Goal: Information Seeking & Learning: Learn about a topic

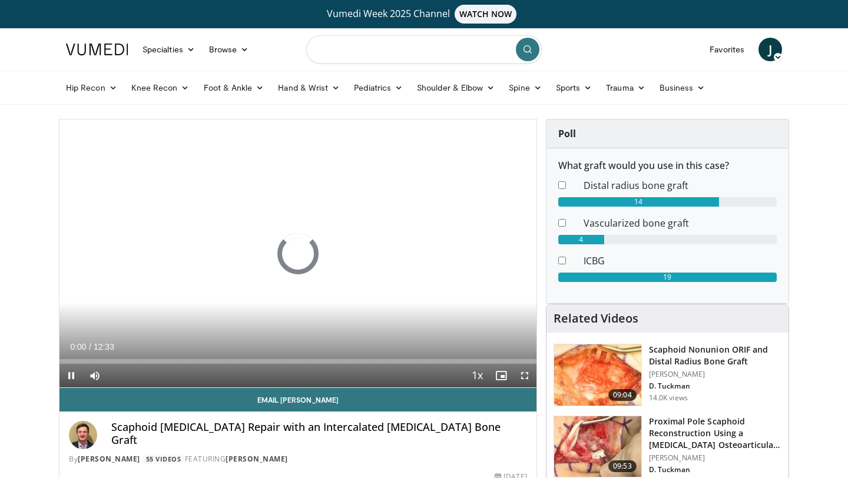
click at [390, 52] on input "Search topics, interventions" at bounding box center [424, 49] width 236 height 28
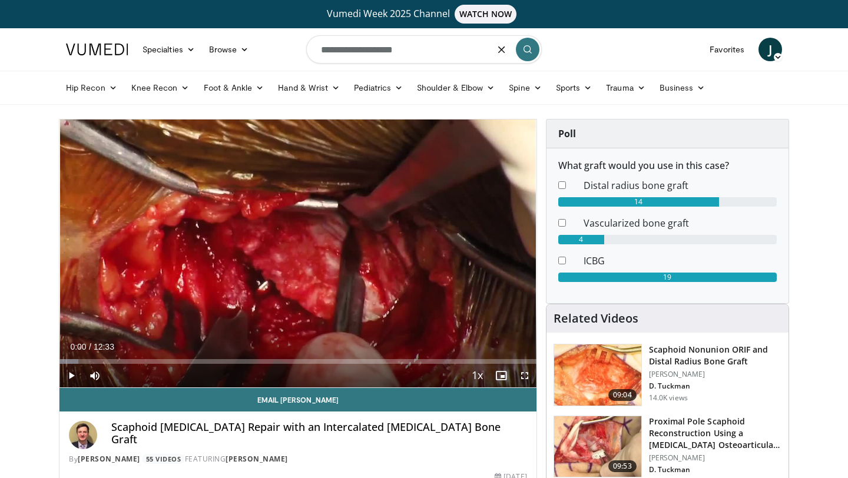
type input "**********"
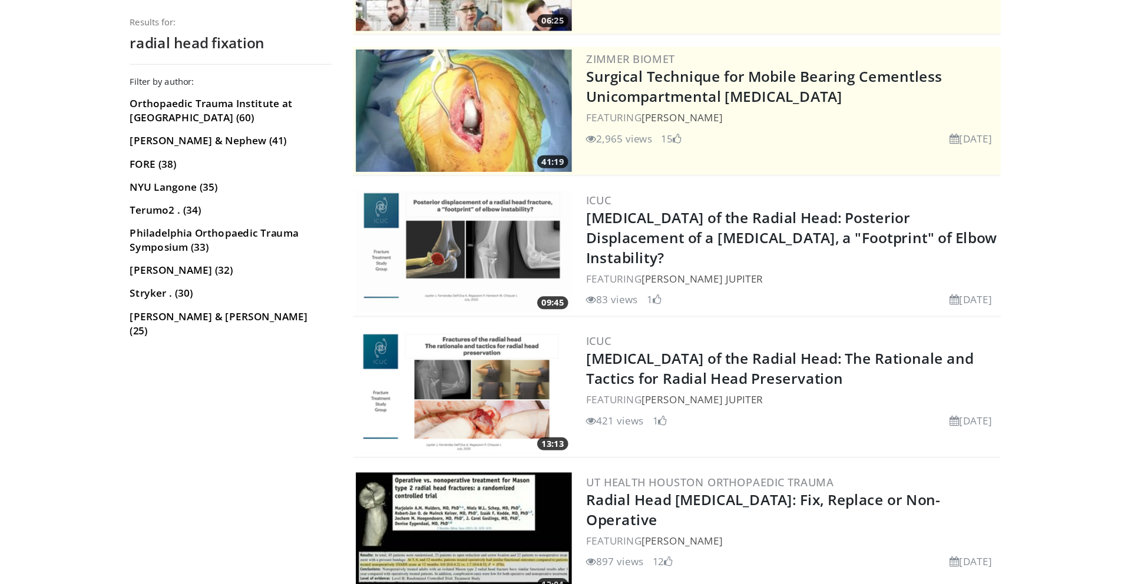
scroll to position [242, 0]
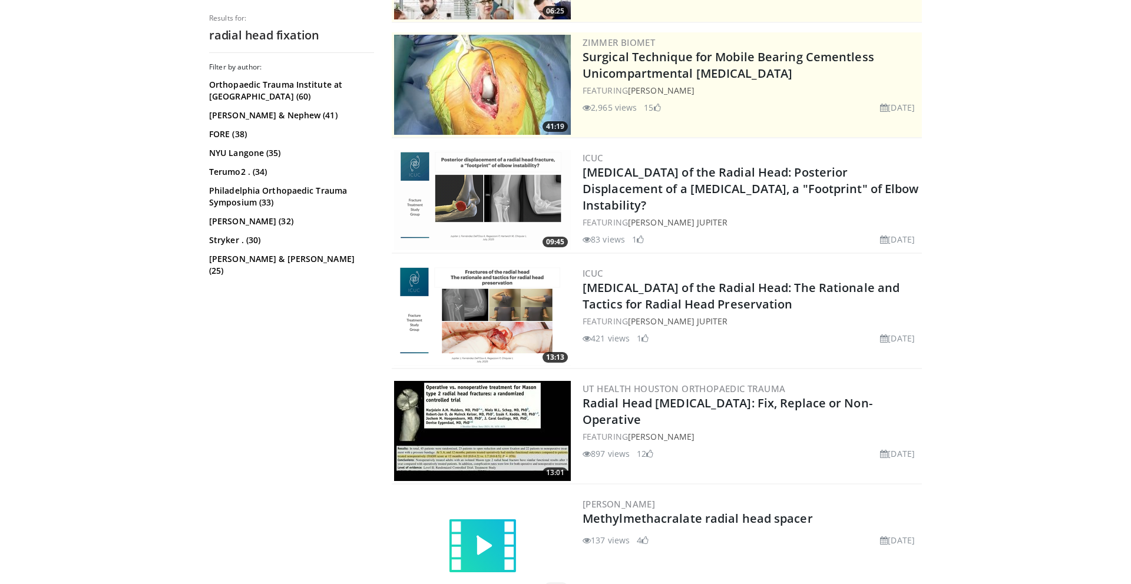
click at [488, 303] on img at bounding box center [482, 316] width 177 height 100
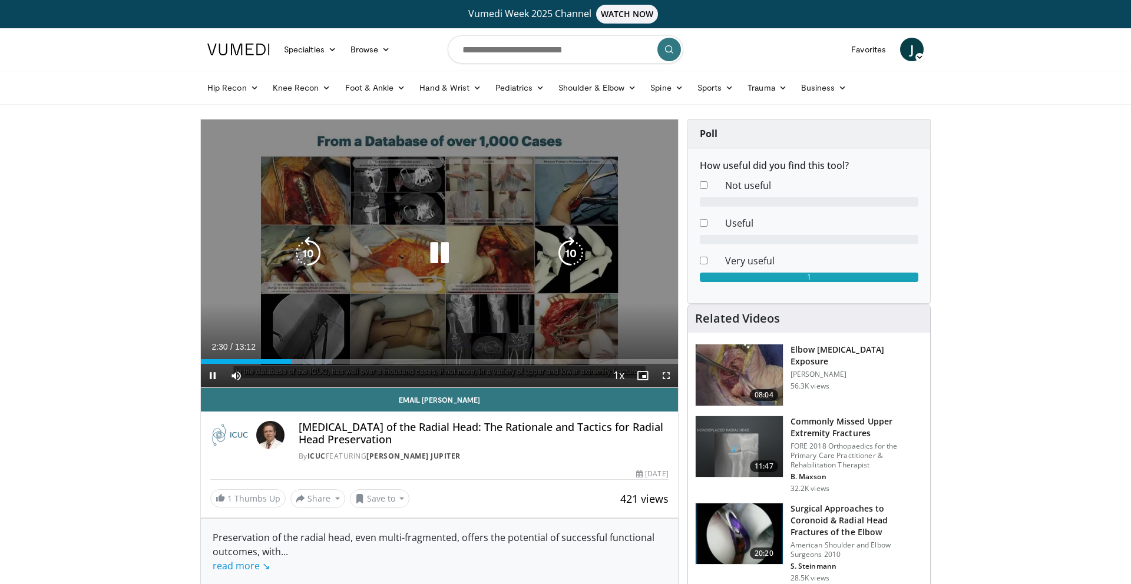
click at [448, 256] on icon "Video Player" at bounding box center [439, 253] width 33 height 33
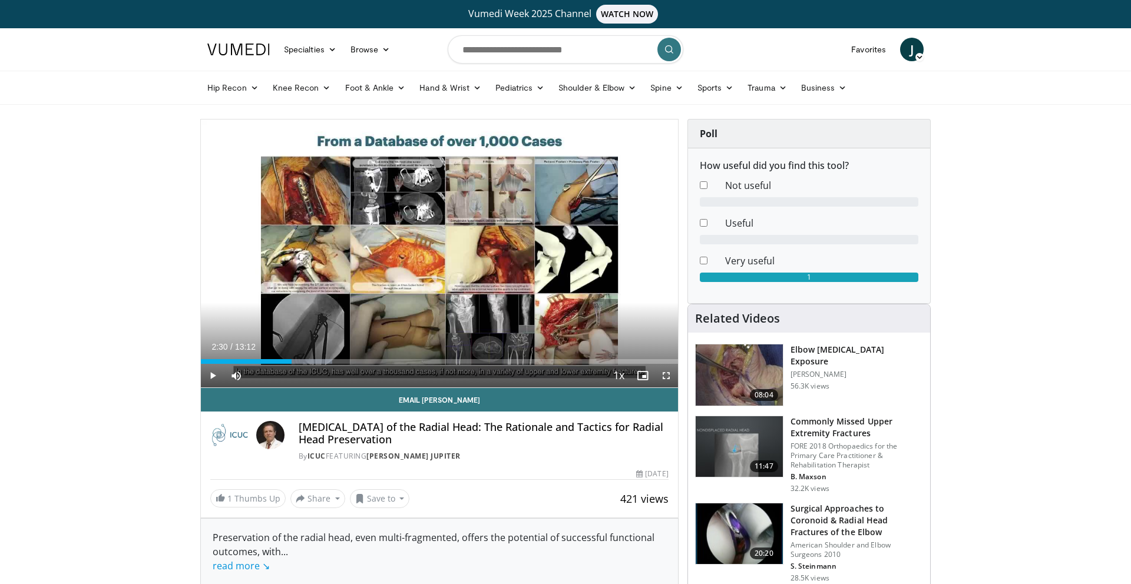
drag, startPoint x: 495, startPoint y: 369, endPoint x: 524, endPoint y: 349, distance: 35.1
click at [497, 364] on div "Current Time 2:30 / Duration 13:12 Play Skip Backward Skip Forward Mute Loaded …" at bounding box center [439, 376] width 477 height 24
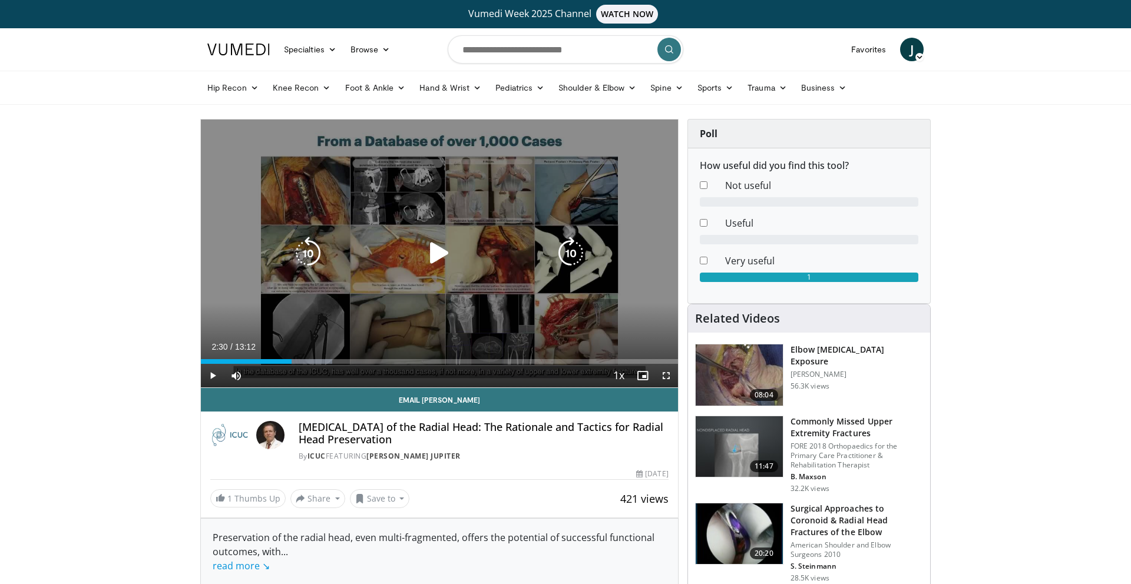
drag, startPoint x: 524, startPoint y: 349, endPoint x: 524, endPoint y: 329, distance: 20.0
click at [524, 329] on video-js "**********" at bounding box center [439, 254] width 477 height 269
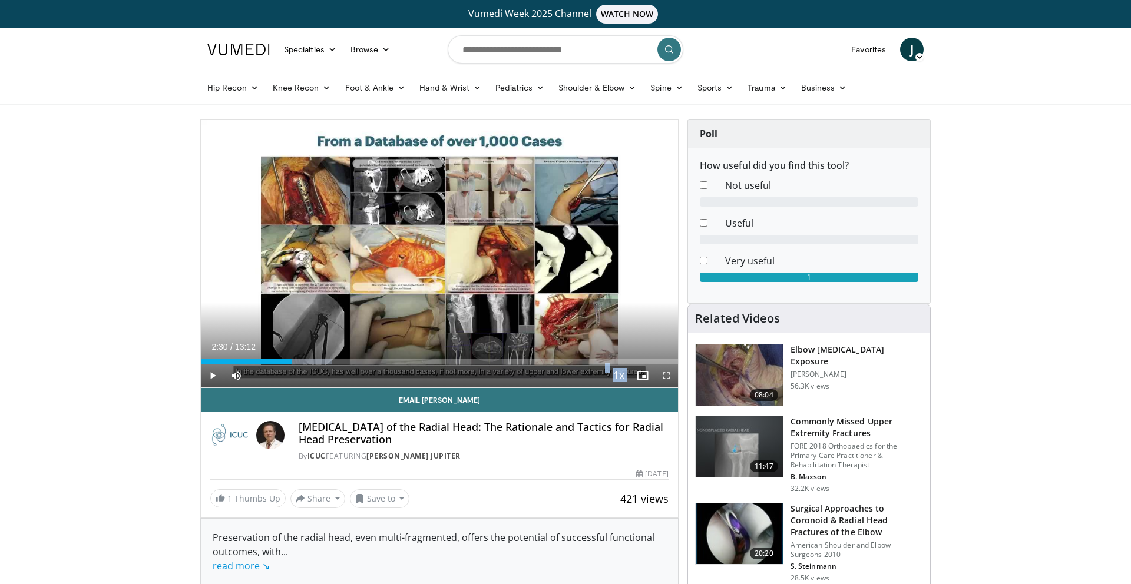
click at [530, 336] on div "10 seconds Tap to unmute" at bounding box center [439, 254] width 477 height 268
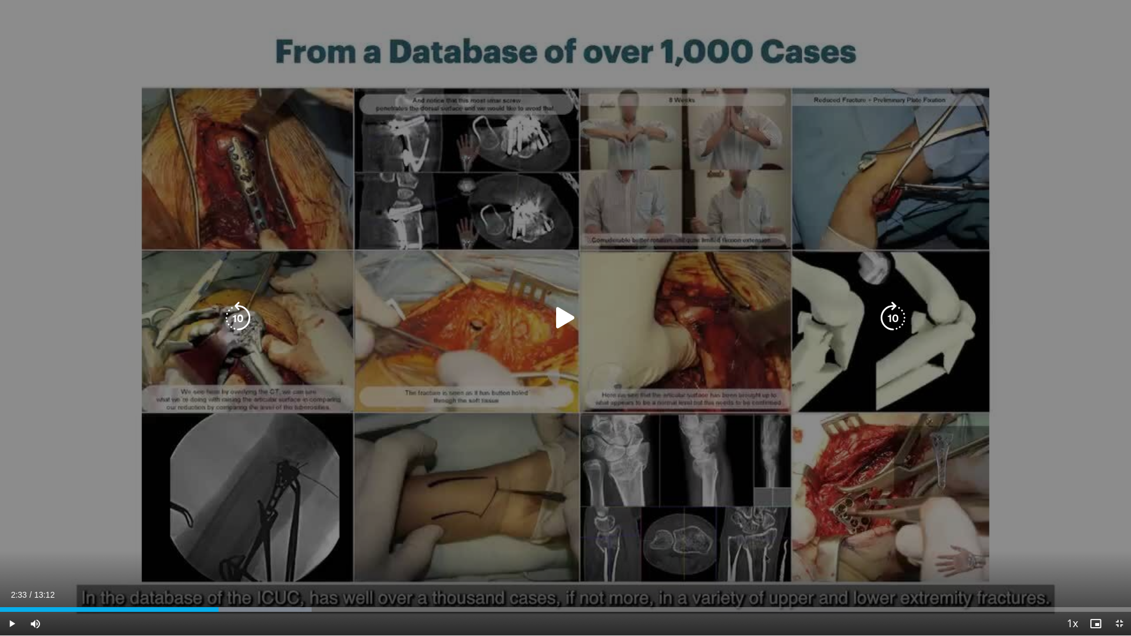
drag, startPoint x: 494, startPoint y: 488, endPoint x: 458, endPoint y: 410, distance: 85.4
click at [458, 410] on div "10 seconds Tap to unmute" at bounding box center [565, 318] width 1131 height 636
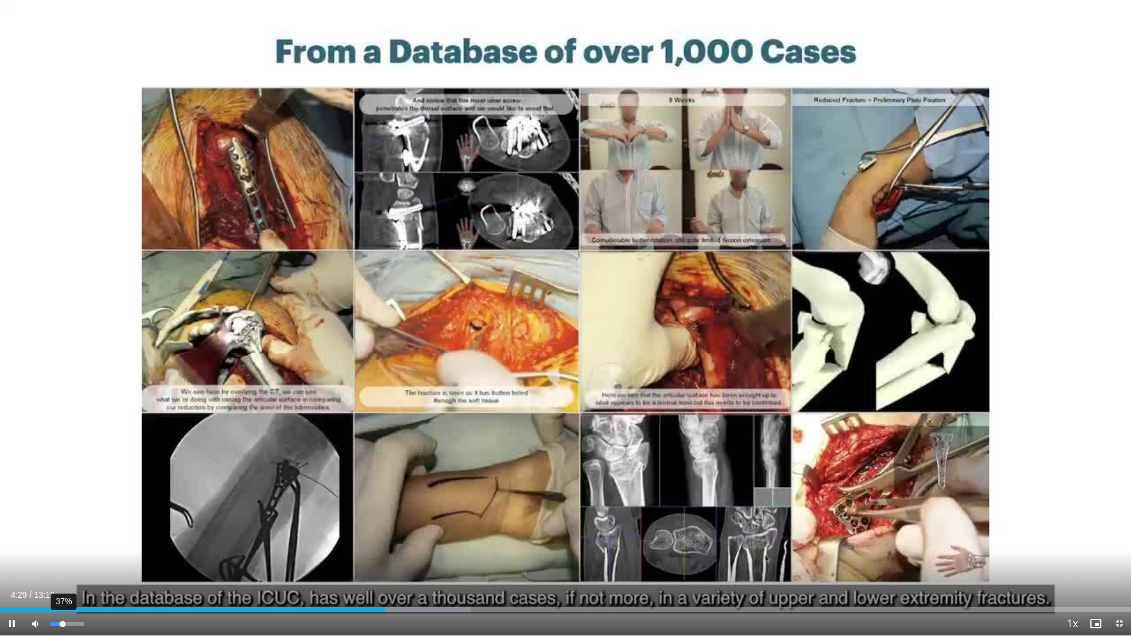
click at [62, 584] on div "37%" at bounding box center [67, 624] width 34 height 4
click at [425, 584] on div "Progress Bar" at bounding box center [425, 609] width 1 height 5
click at [418, 584] on div "Progress Bar" at bounding box center [418, 609] width 1 height 5
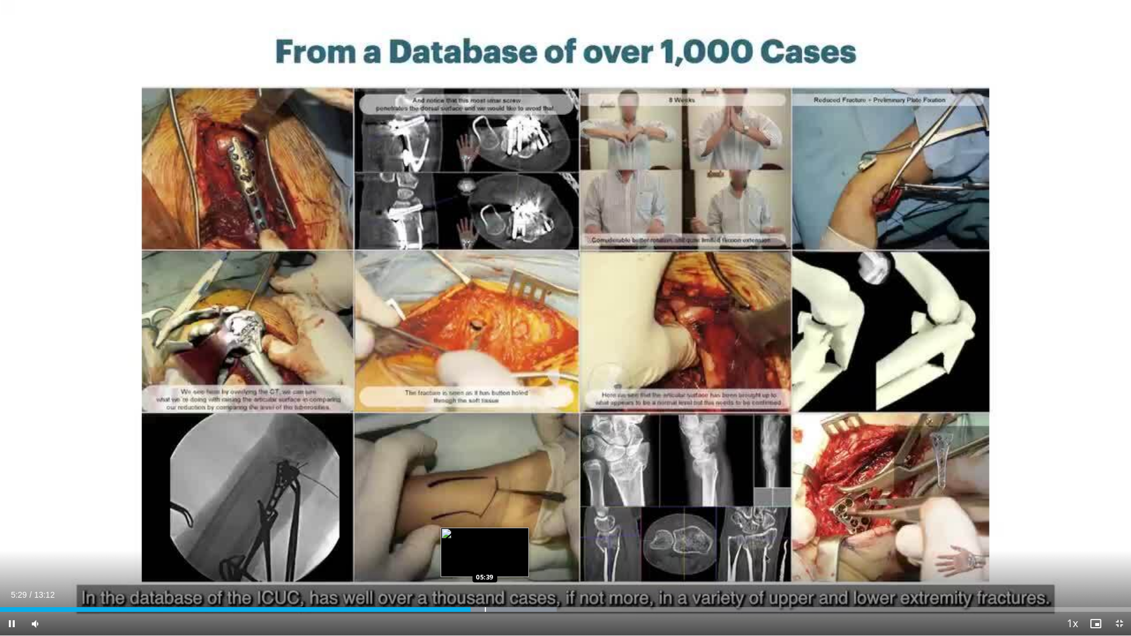
click at [485, 584] on div "Progress Bar" at bounding box center [485, 609] width 1 height 5
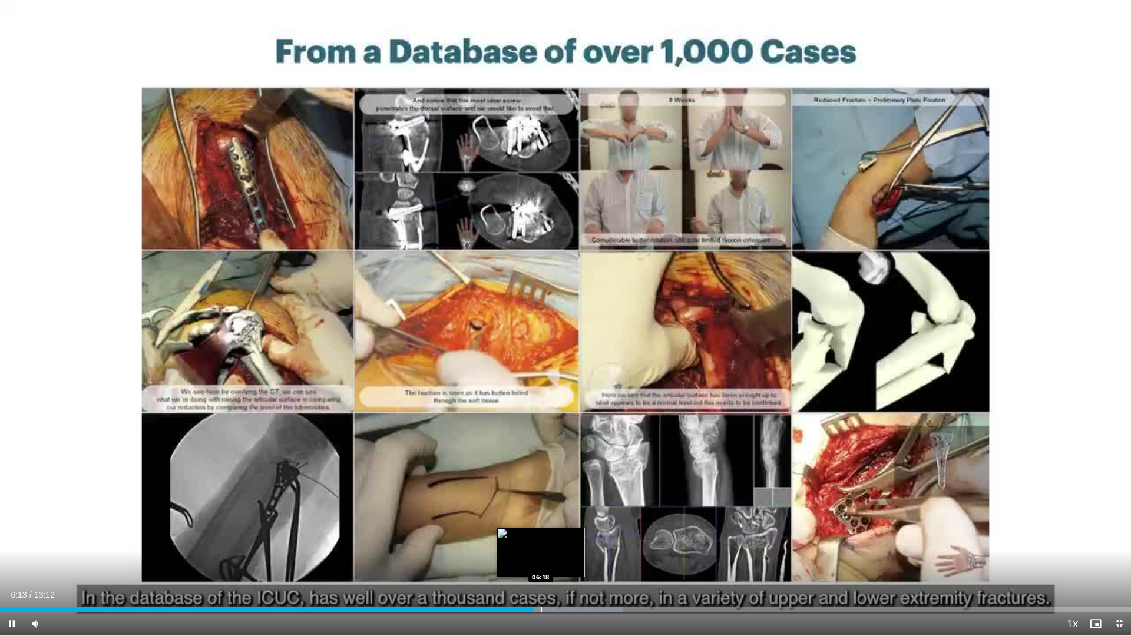
click at [541, 584] on div "Progress Bar" at bounding box center [541, 609] width 1 height 5
click at [545, 584] on div "Progress Bar" at bounding box center [545, 609] width 1 height 5
click at [557, 584] on div "Progress Bar" at bounding box center [557, 609] width 1 height 5
click at [591, 584] on div "Progress Bar" at bounding box center [591, 609] width 1 height 5
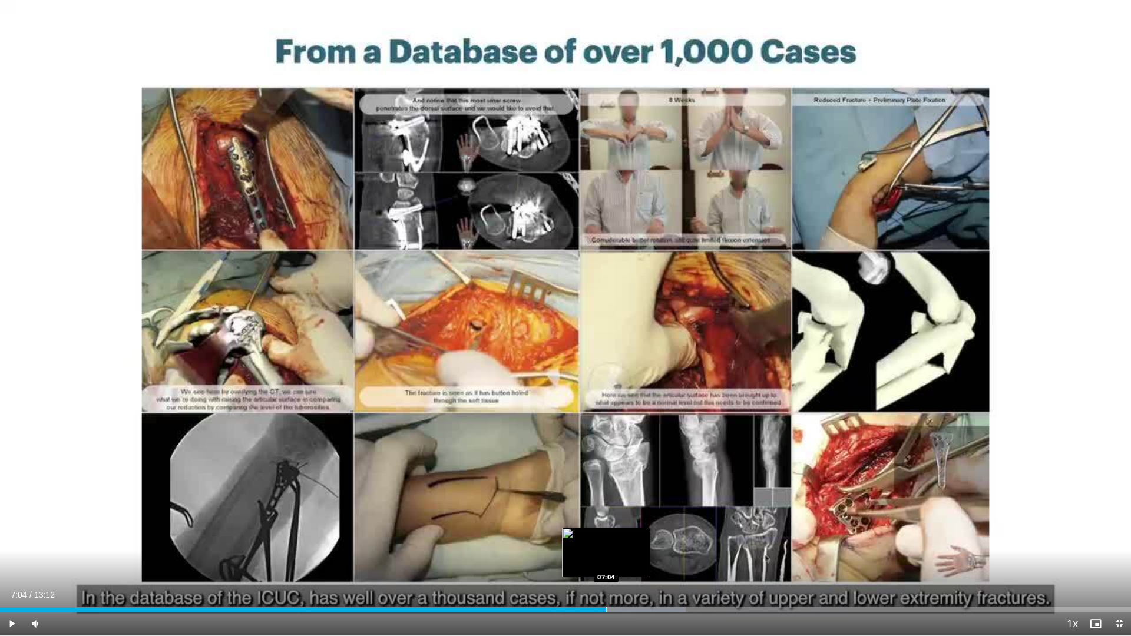
click at [606, 584] on div "Progress Bar" at bounding box center [606, 609] width 1 height 5
click at [623, 584] on video-js "**********" at bounding box center [565, 318] width 1131 height 636
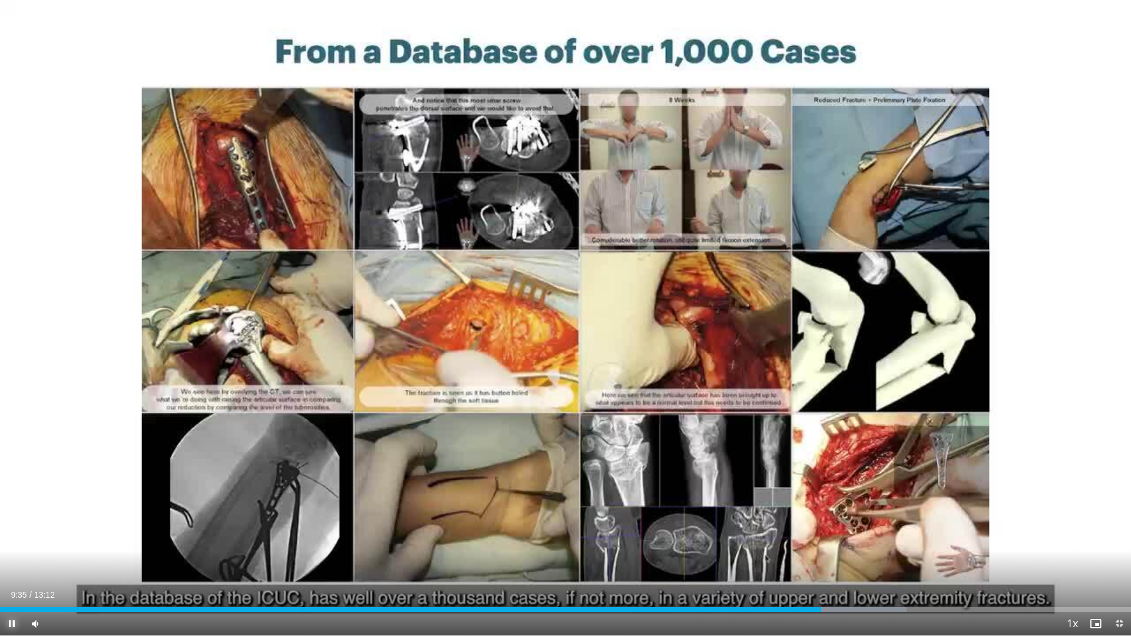
click at [11, 584] on span "Video Player" at bounding box center [12, 624] width 24 height 24
click at [9, 584] on span "Video Player" at bounding box center [12, 624] width 24 height 24
click at [893, 584] on div "Progress Bar" at bounding box center [893, 609] width 1 height 5
click at [911, 584] on div "Progress Bar" at bounding box center [911, 609] width 1 height 5
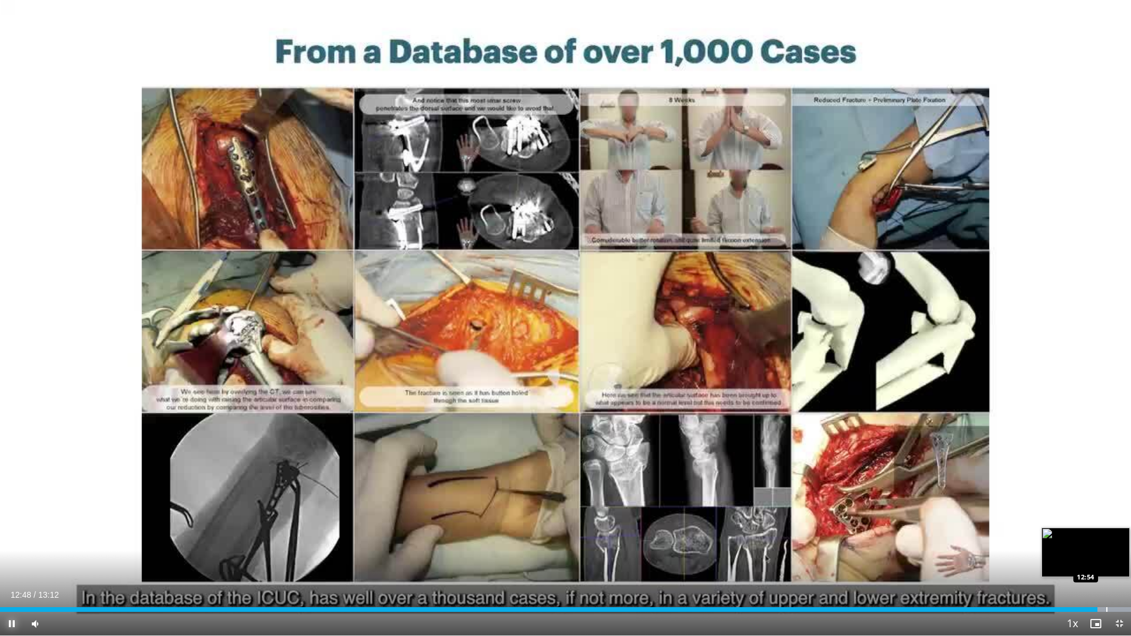
click at [1106, 584] on div "Progress Bar" at bounding box center [1106, 609] width 1 height 5
click at [1114, 584] on div "Progress Bar" at bounding box center [1114, 609] width 1 height 5
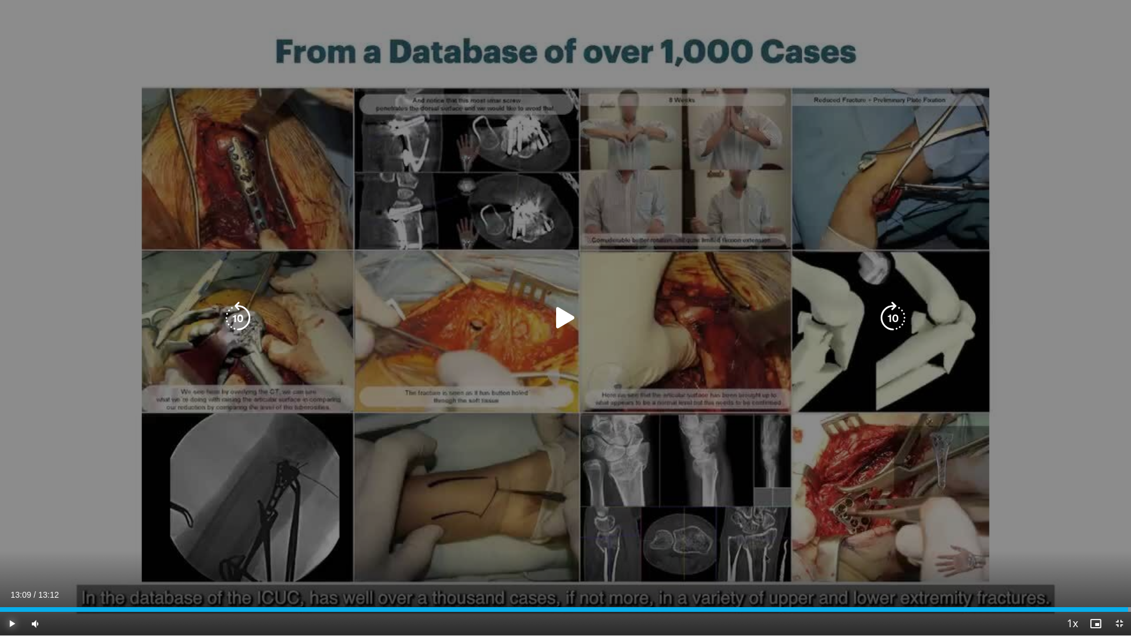
click at [1127, 584] on div "Loaded : 100.00% 13:09 13:06" at bounding box center [565, 609] width 1131 height 5
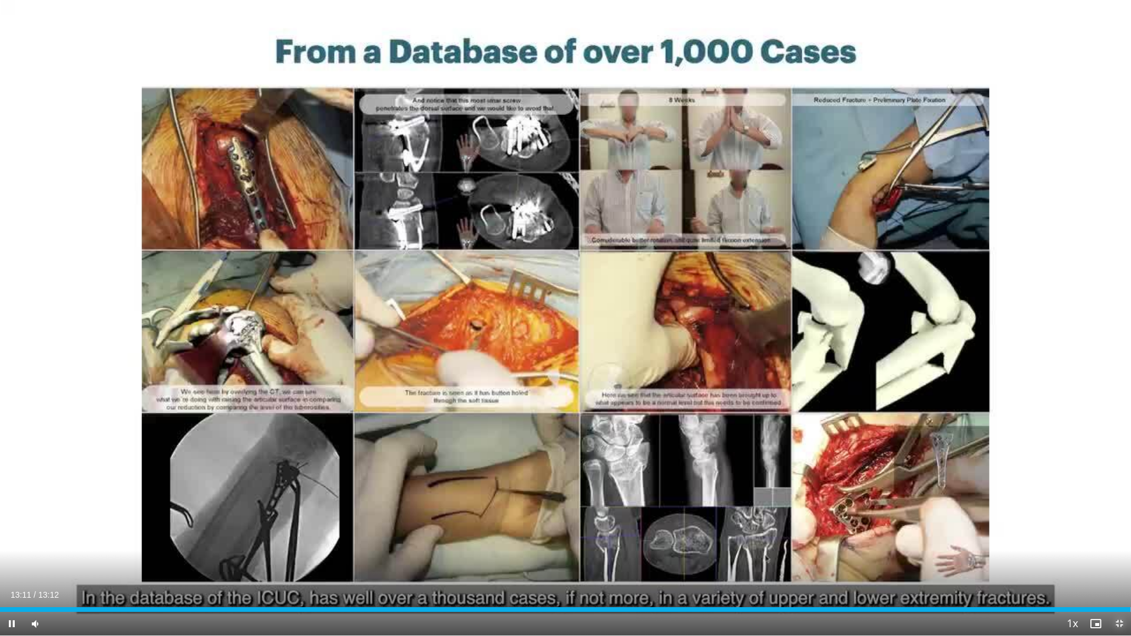
click at [1119, 584] on span "Video Player" at bounding box center [1119, 624] width 24 height 24
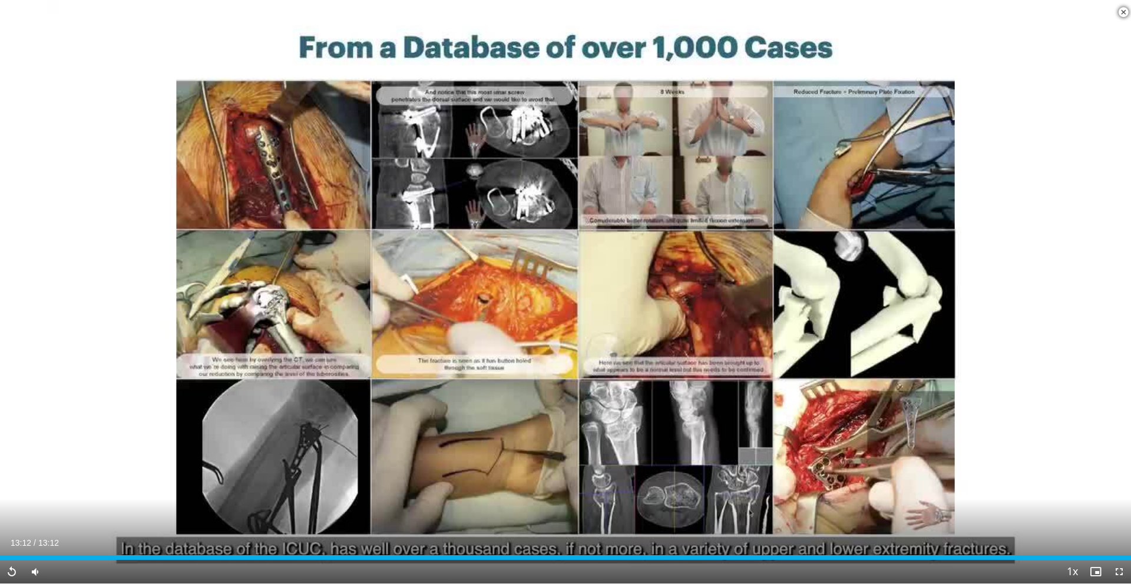
scroll to position [269, 0]
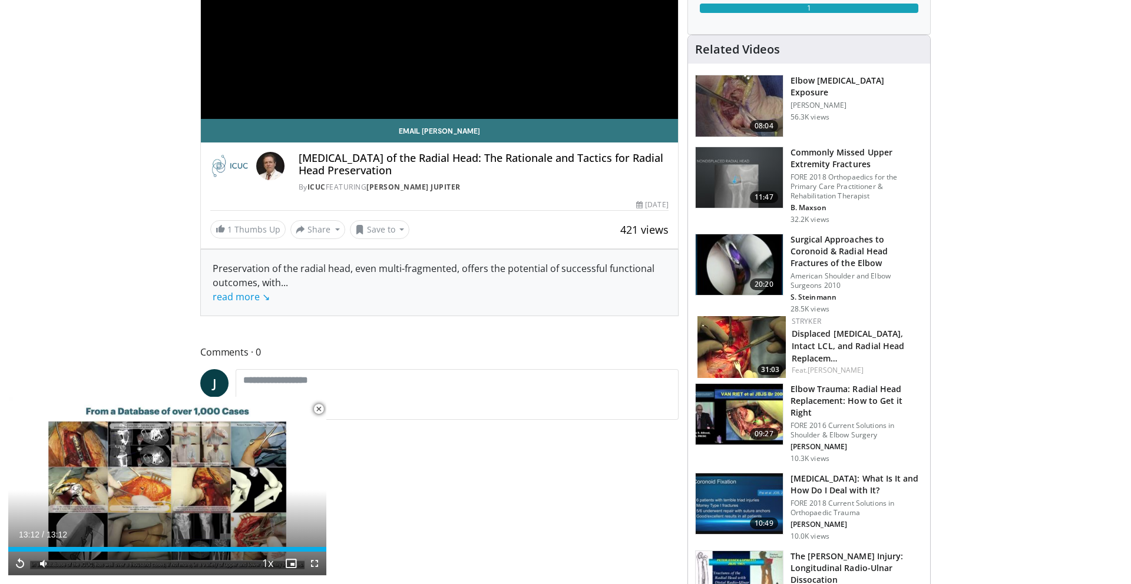
click at [320, 406] on span "Video Player" at bounding box center [319, 410] width 24 height 24
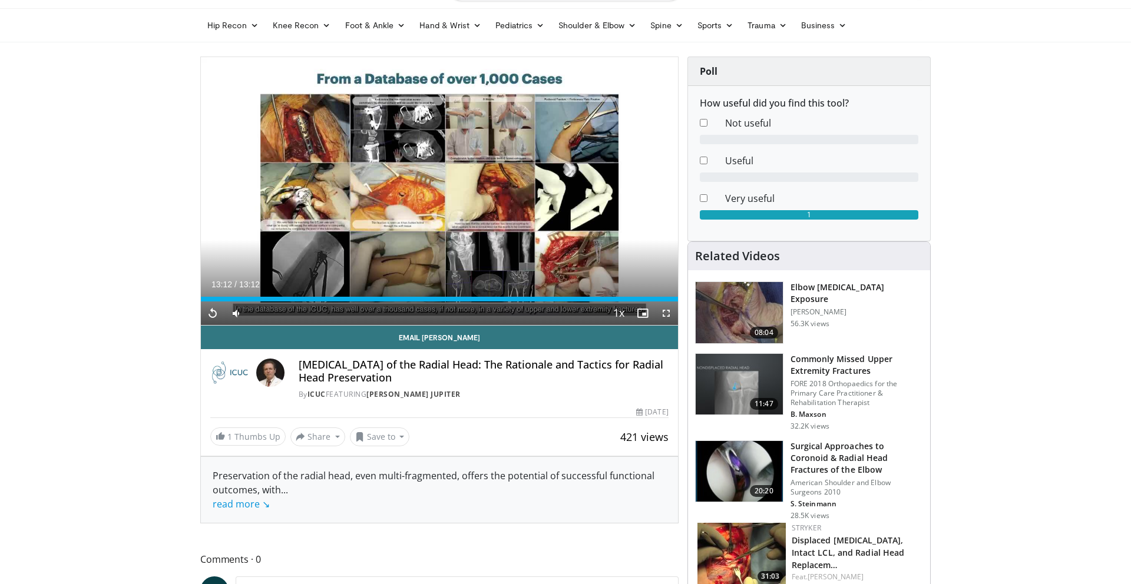
scroll to position [0, 0]
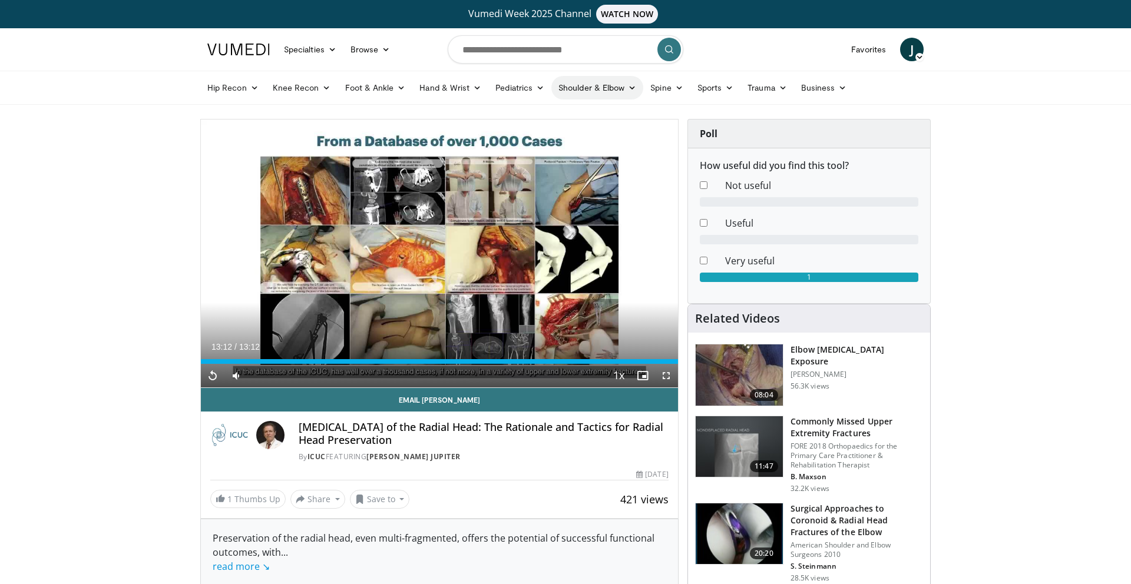
click at [603, 88] on link "Shoulder & Elbow" at bounding box center [597, 88] width 92 height 24
click at [773, 87] on link "Trauma" at bounding box center [767, 88] width 54 height 24
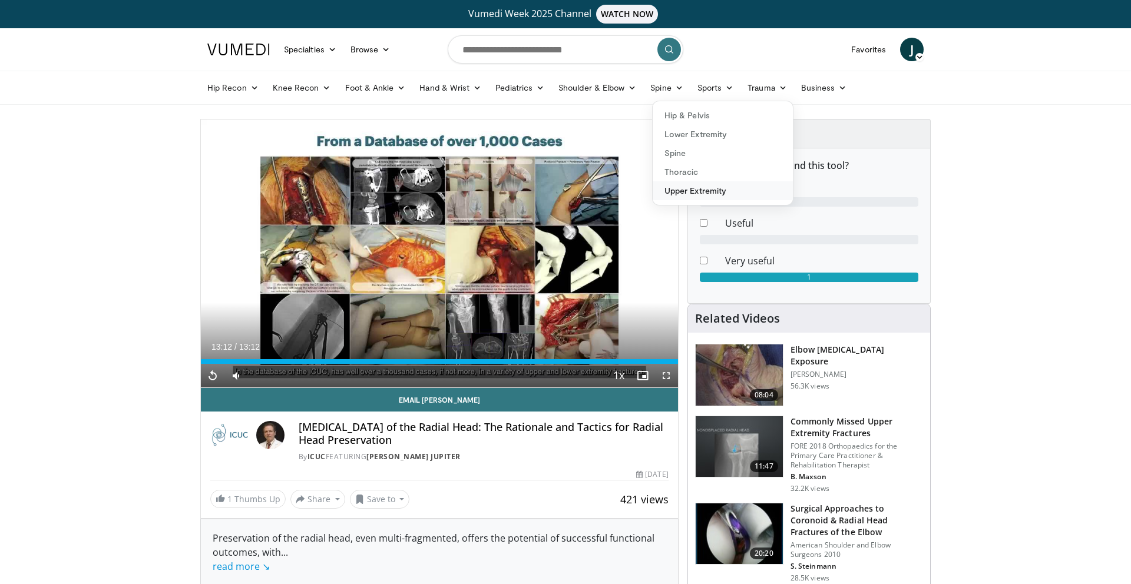
click at [665, 189] on link "Upper Extremity" at bounding box center [723, 190] width 140 height 19
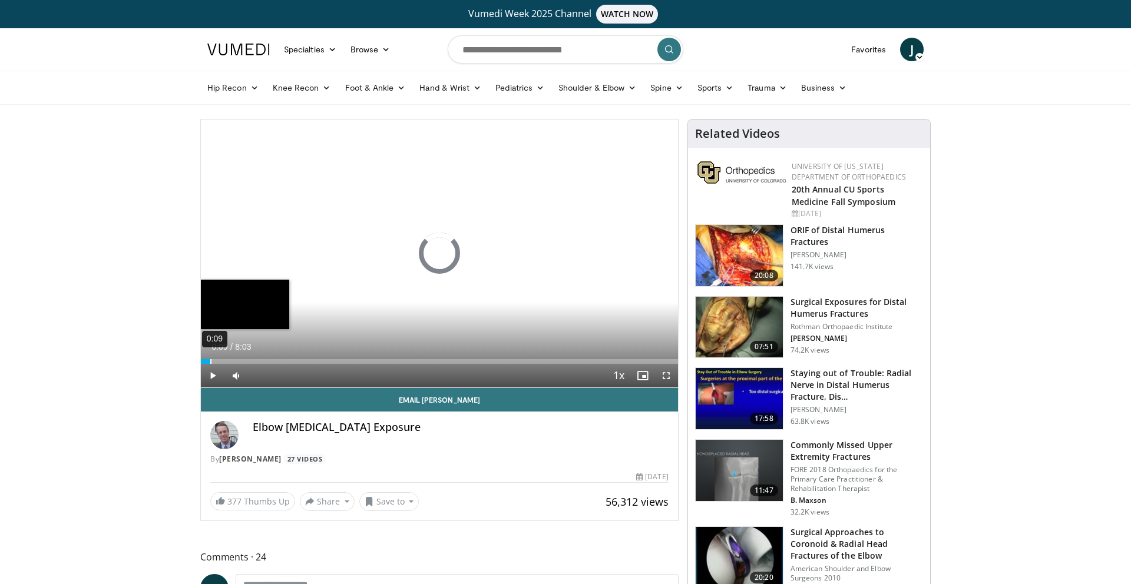
click at [210, 356] on div "Loaded : 0.00% 0:09 0:09" at bounding box center [439, 358] width 477 height 11
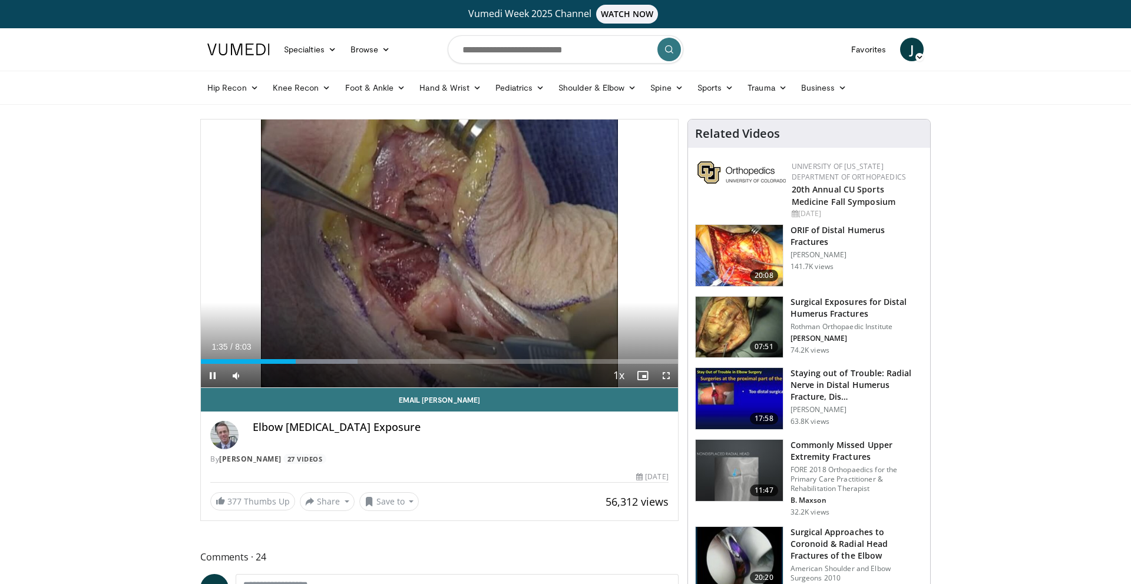
scroll to position [2, 0]
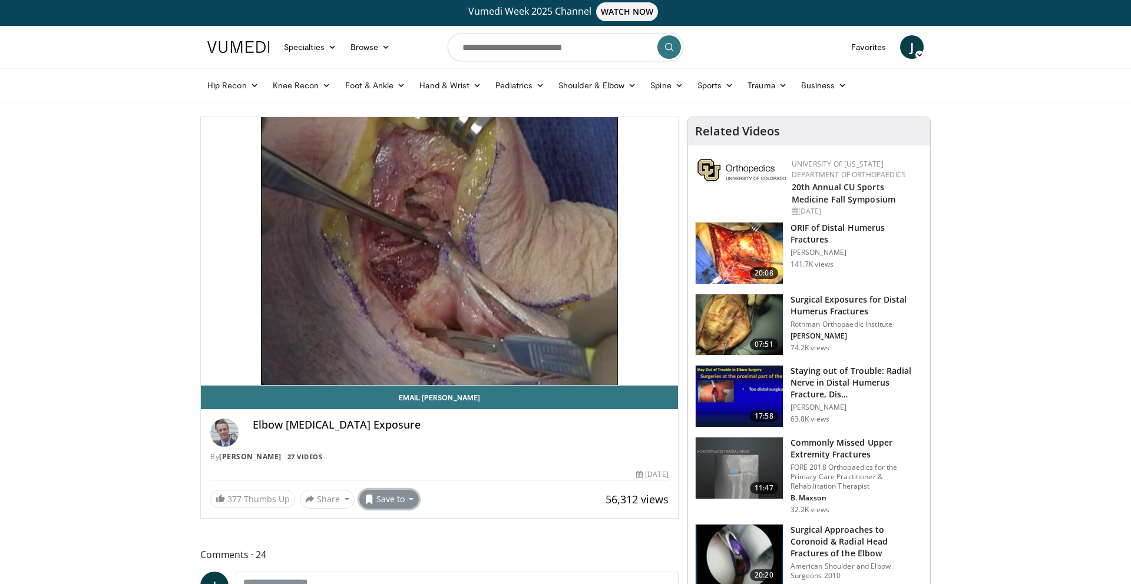
click at [381, 497] on button "Save to" at bounding box center [389, 499] width 60 height 19
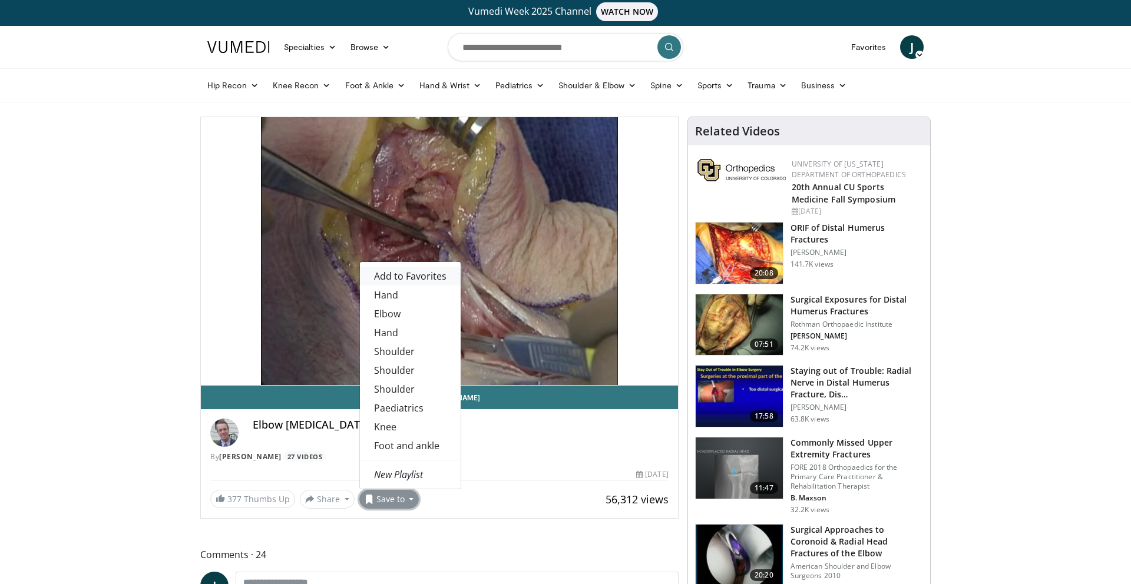
click at [429, 274] on span "Add to Favorites" at bounding box center [410, 276] width 72 height 13
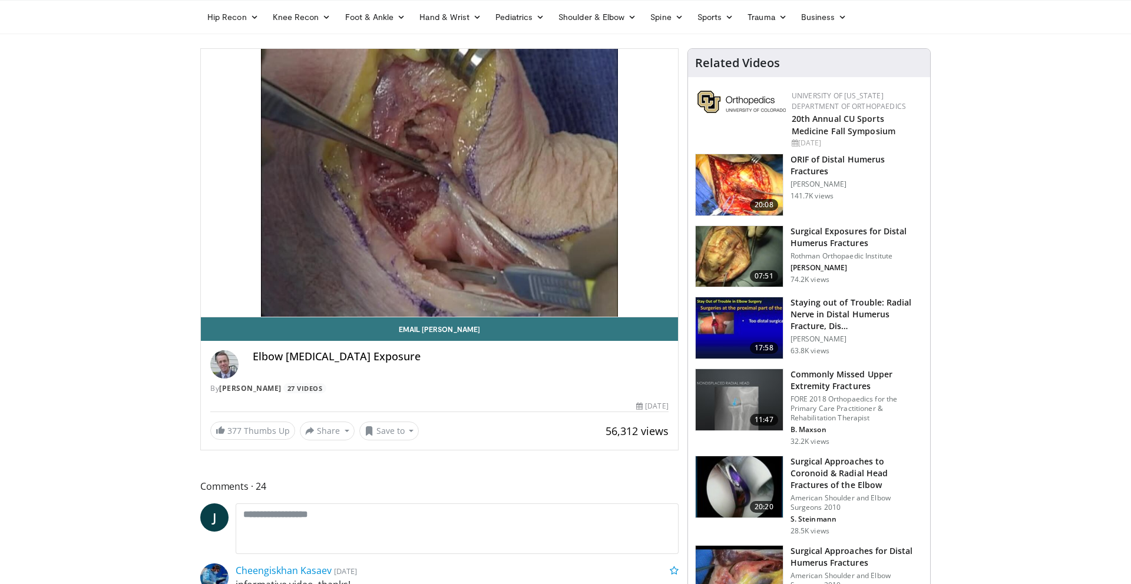
scroll to position [61, 0]
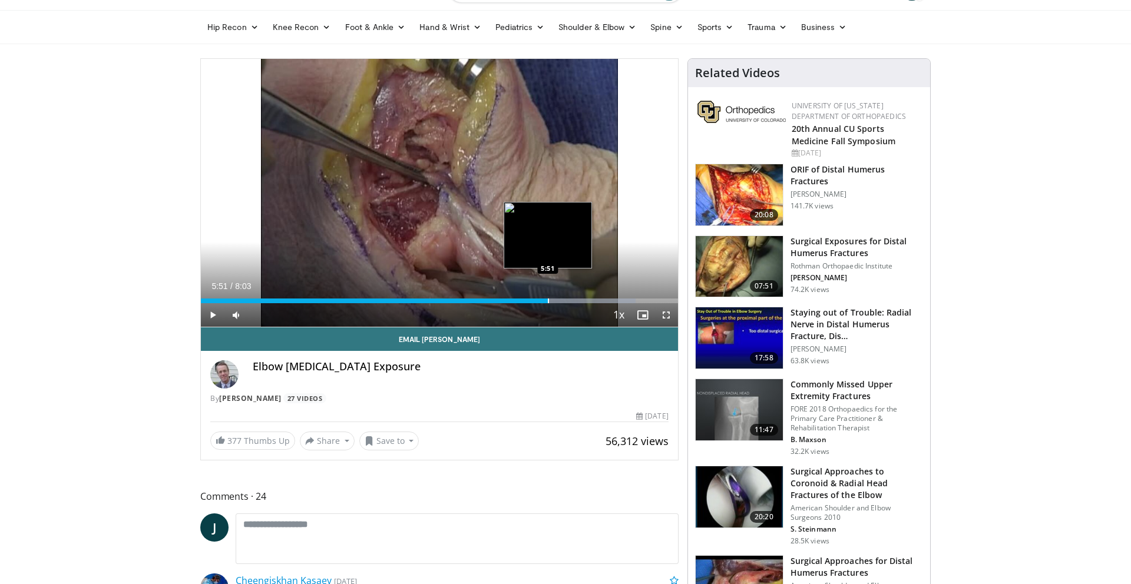
click at [548, 295] on div "Loaded : 91.16% 5:51 5:51" at bounding box center [439, 297] width 477 height 11
click at [520, 300] on div "Progress Bar" at bounding box center [520, 301] width 1 height 5
click at [209, 319] on span "Video Player" at bounding box center [213, 315] width 24 height 24
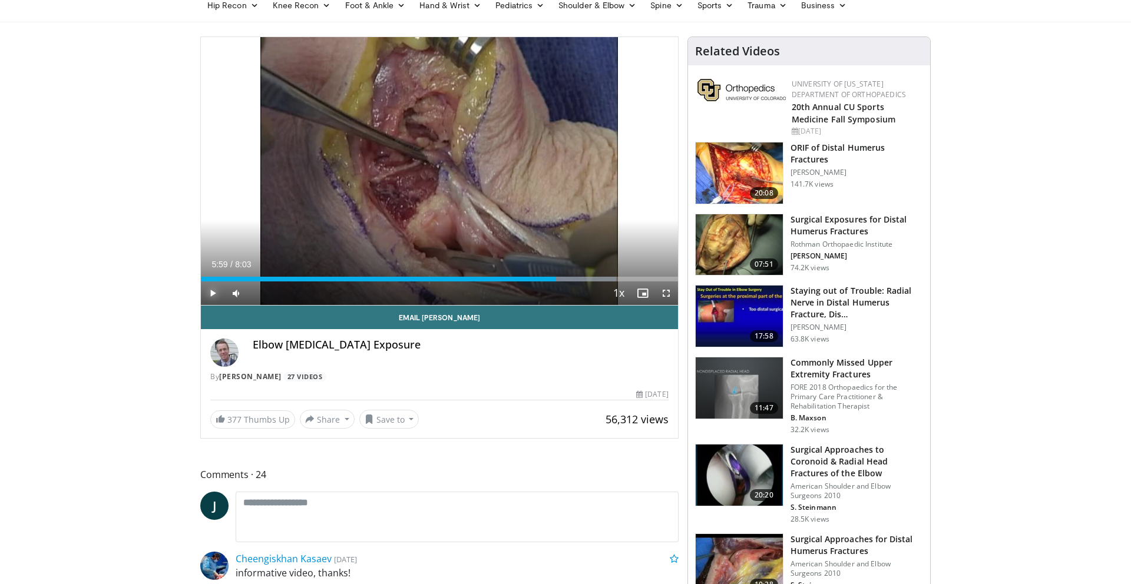
scroll to position [0, 0]
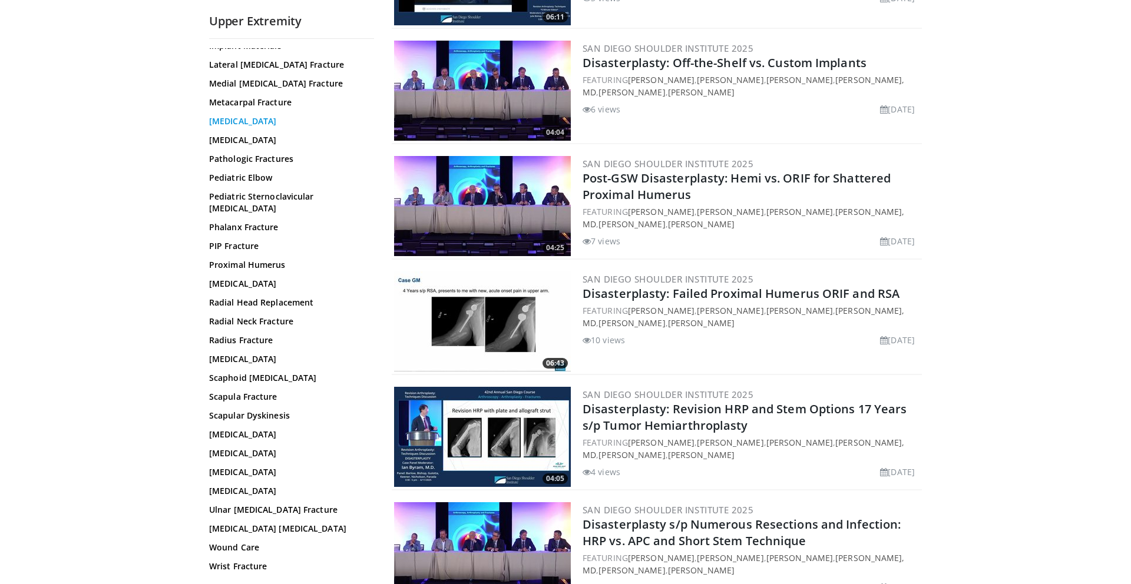
scroll to position [1059, 0]
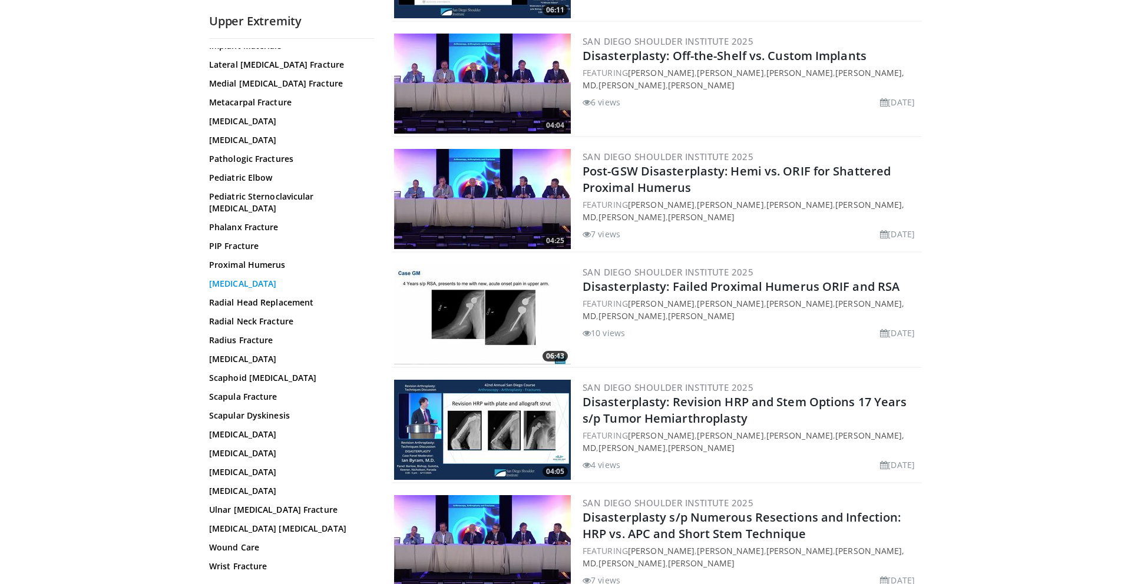
click at [272, 278] on link "[MEDICAL_DATA]" at bounding box center [288, 284] width 159 height 12
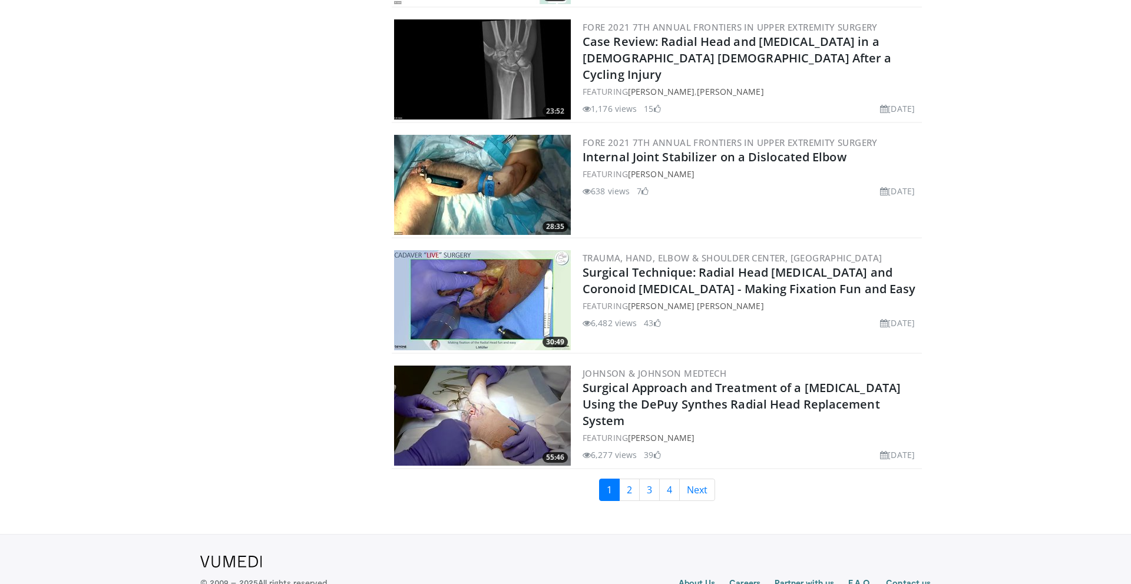
scroll to position [2572, 0]
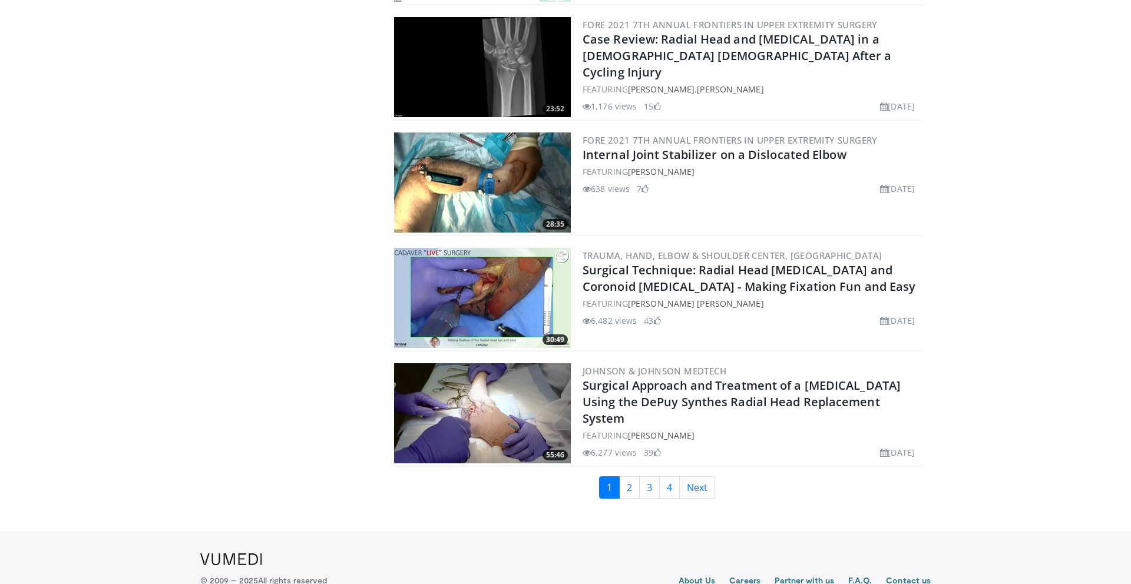
click at [502, 292] on img at bounding box center [482, 298] width 177 height 100
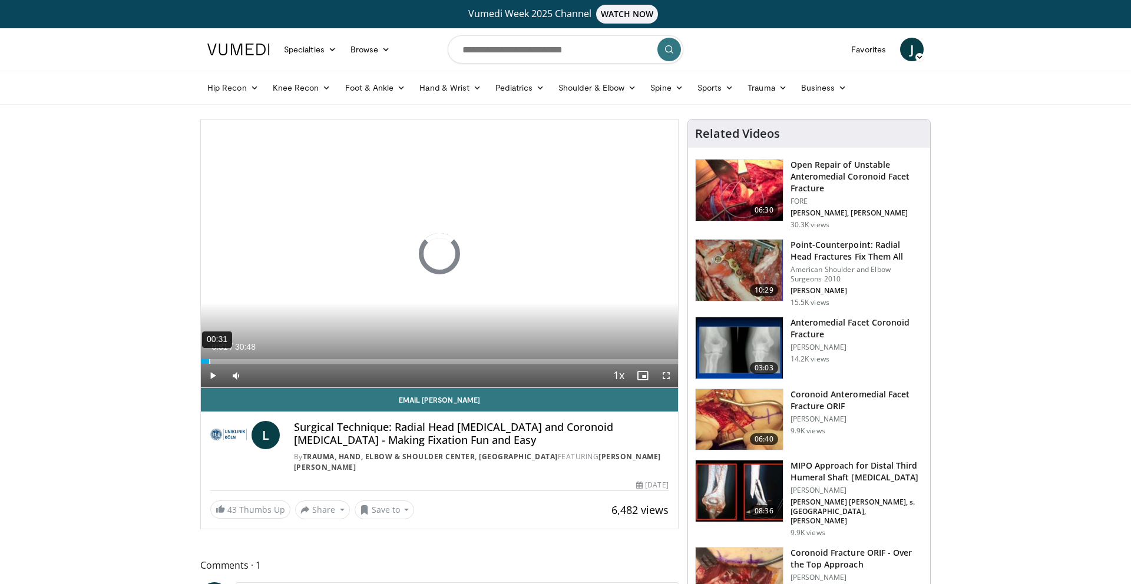
click at [209, 359] on div "00:31" at bounding box center [209, 361] width 1 height 5
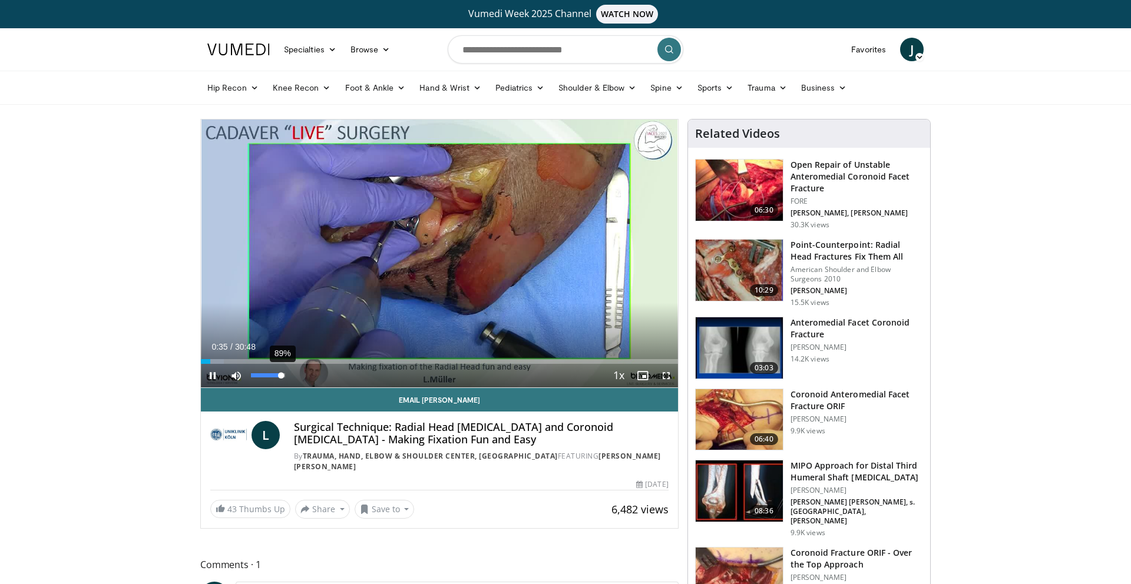
click at [281, 376] on div "89%" at bounding box center [268, 375] width 34 height 4
click at [204, 362] on div "Progress Bar" at bounding box center [204, 361] width 1 height 5
click at [670, 376] on span "Video Player" at bounding box center [666, 376] width 24 height 24
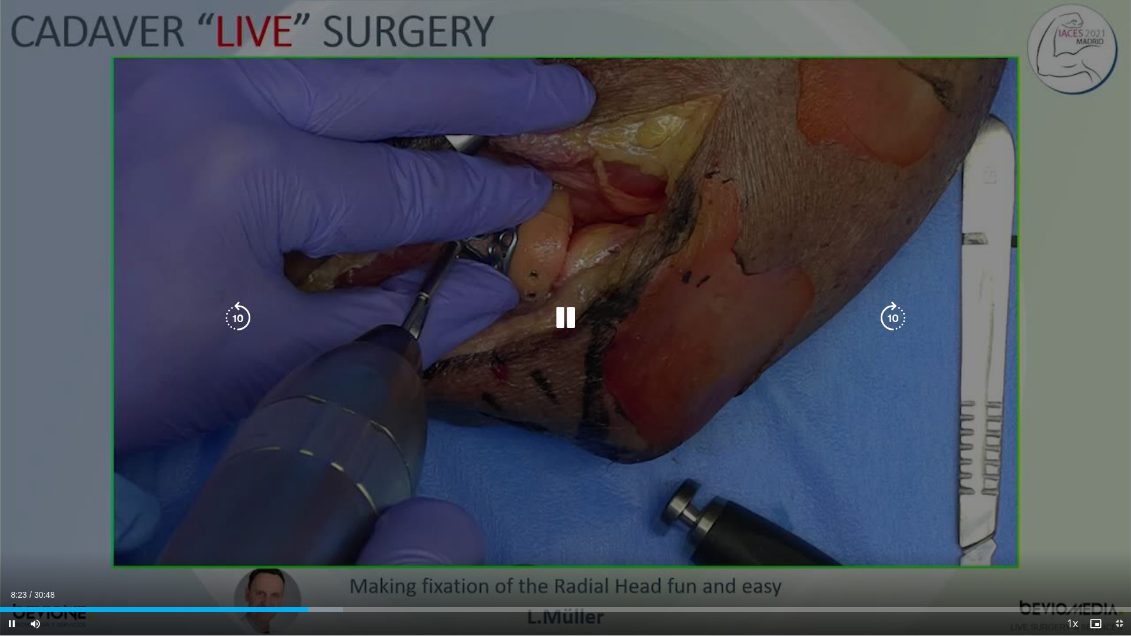
click at [575, 322] on icon "Video Player" at bounding box center [565, 318] width 33 height 33
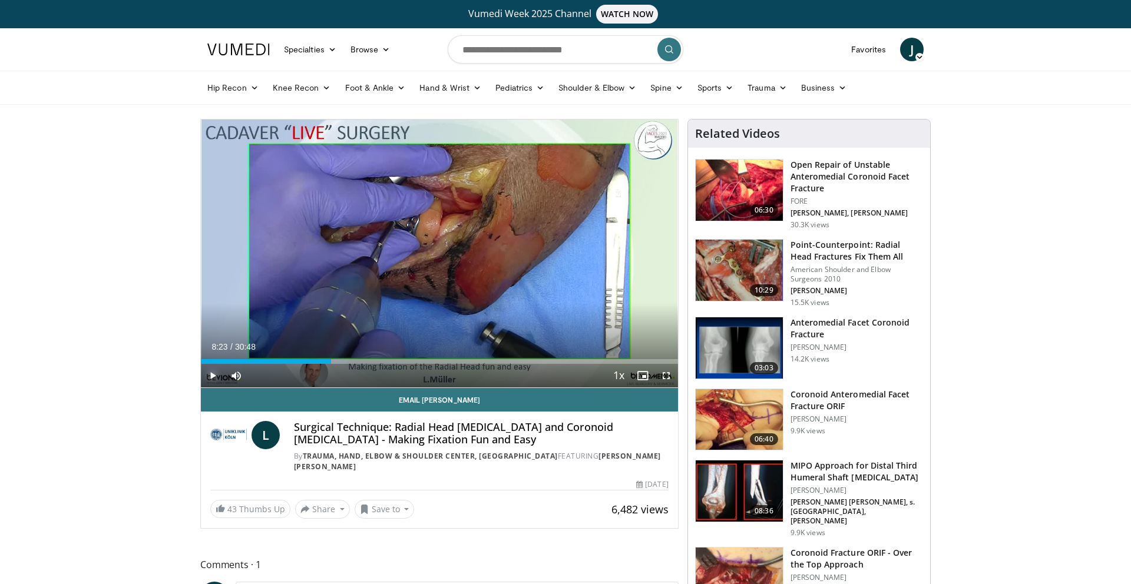
click at [214, 379] on span "Video Player" at bounding box center [213, 376] width 24 height 24
click at [393, 360] on div "Progress Bar" at bounding box center [393, 361] width 1 height 5
click at [407, 362] on div "Progress Bar" at bounding box center [407, 361] width 1 height 5
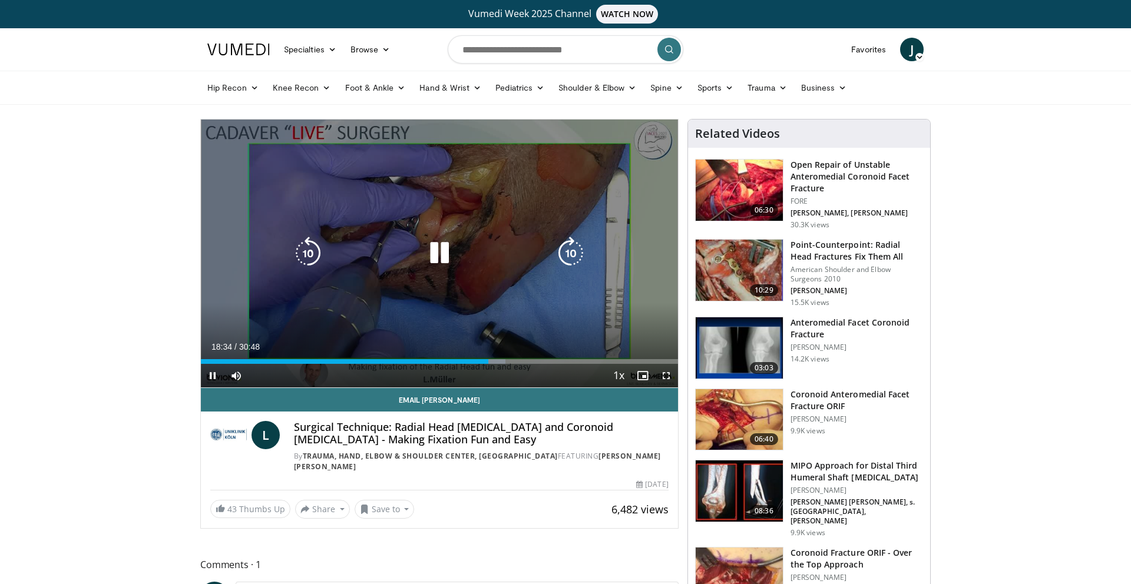
click at [442, 261] on icon "Video Player" at bounding box center [439, 253] width 33 height 33
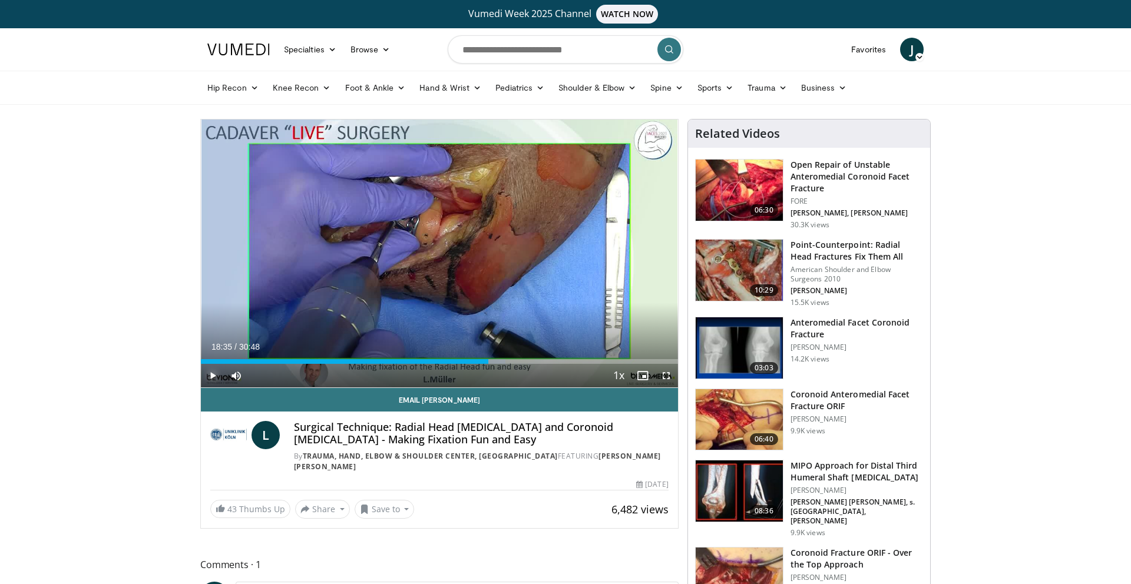
click at [211, 378] on span "Video Player" at bounding box center [213, 376] width 24 height 24
click at [497, 363] on div "Progress Bar" at bounding box center [497, 361] width 1 height 5
click at [509, 359] on div "Progress Bar" at bounding box center [509, 361] width 1 height 5
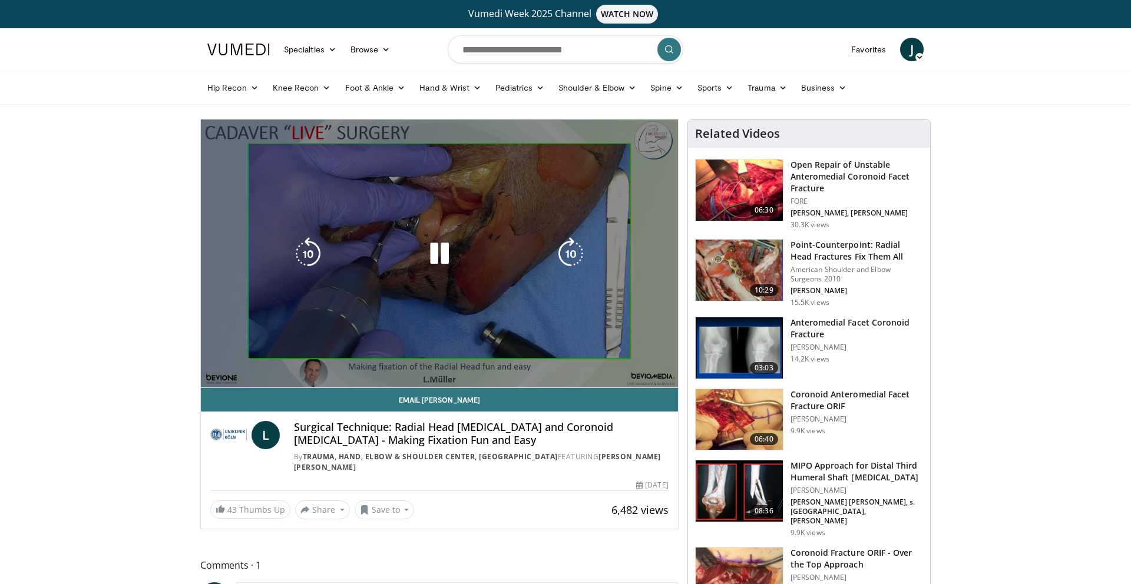
click at [520, 361] on video-js "**********" at bounding box center [439, 254] width 477 height 269
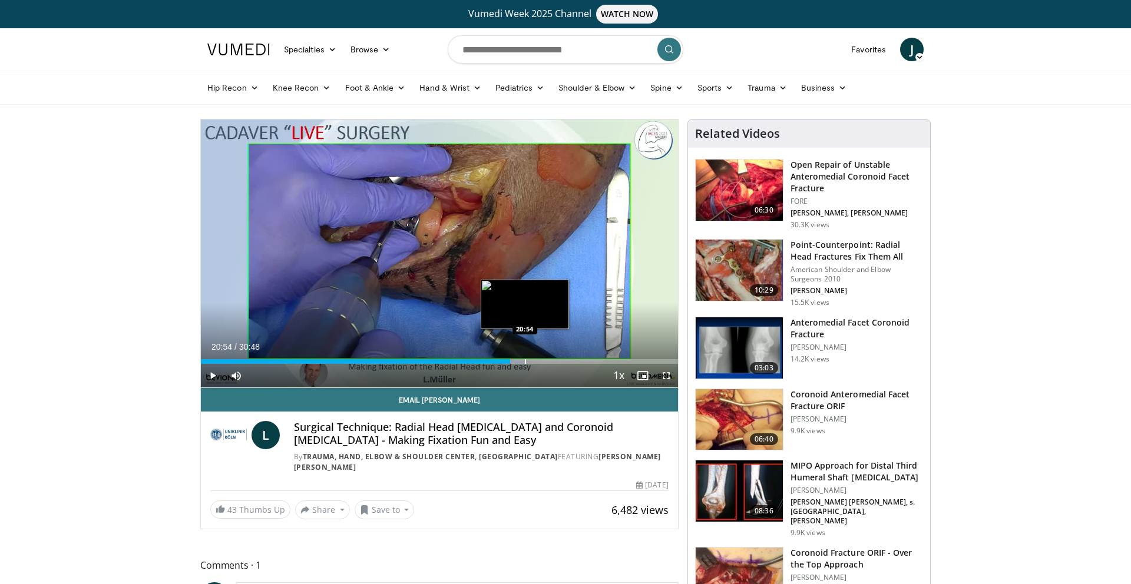
click at [525, 359] on div "Progress Bar" at bounding box center [525, 361] width 1 height 5
click at [534, 360] on div "Progress Bar" at bounding box center [534, 361] width 1 height 5
click at [515, 359] on div "Progress Bar" at bounding box center [515, 361] width 1 height 5
click at [524, 360] on div "Progress Bar" at bounding box center [524, 361] width 1 height 5
click at [531, 359] on div "Progress Bar" at bounding box center [531, 361] width 1 height 5
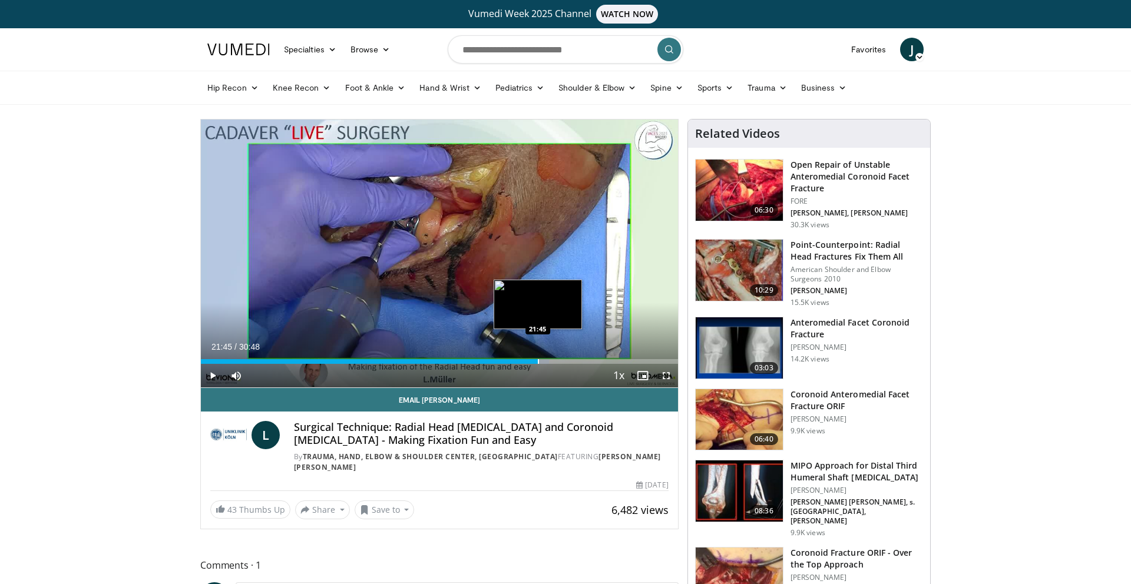
click at [538, 363] on div "Progress Bar" at bounding box center [538, 361] width 1 height 5
click at [547, 360] on div "Progress Bar" at bounding box center [547, 361] width 1 height 5
click at [545, 361] on div "Progress Bar" at bounding box center [545, 361] width 1 height 5
click at [543, 360] on div "Progress Bar" at bounding box center [543, 361] width 1 height 5
click at [556, 363] on div "Progress Bar" at bounding box center [556, 361] width 1 height 5
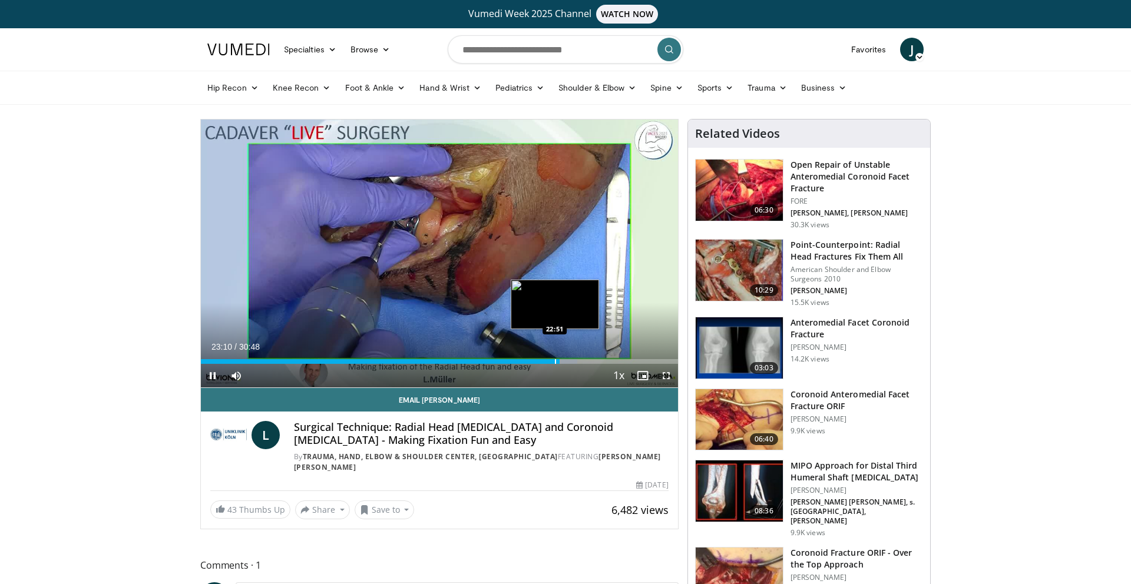
click at [554, 358] on div "Loaded : 78.90% 23:11 22:51" at bounding box center [439, 358] width 477 height 11
click at [558, 362] on div "Progress Bar" at bounding box center [558, 361] width 1 height 5
click at [210, 375] on span "Video Player" at bounding box center [213, 376] width 24 height 24
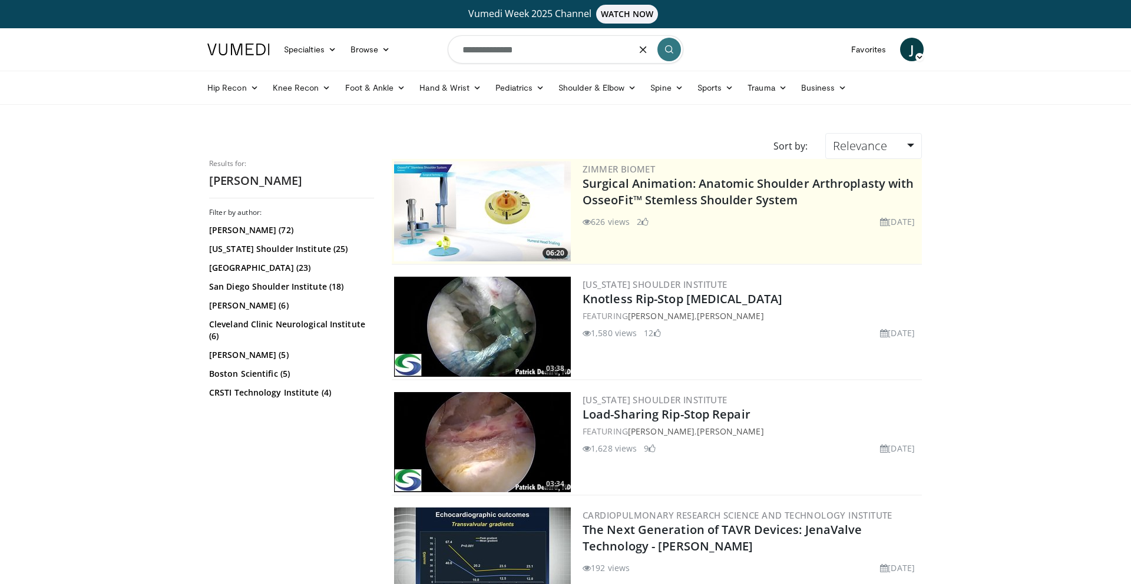
click at [578, 52] on input "**********" at bounding box center [566, 49] width 236 height 28
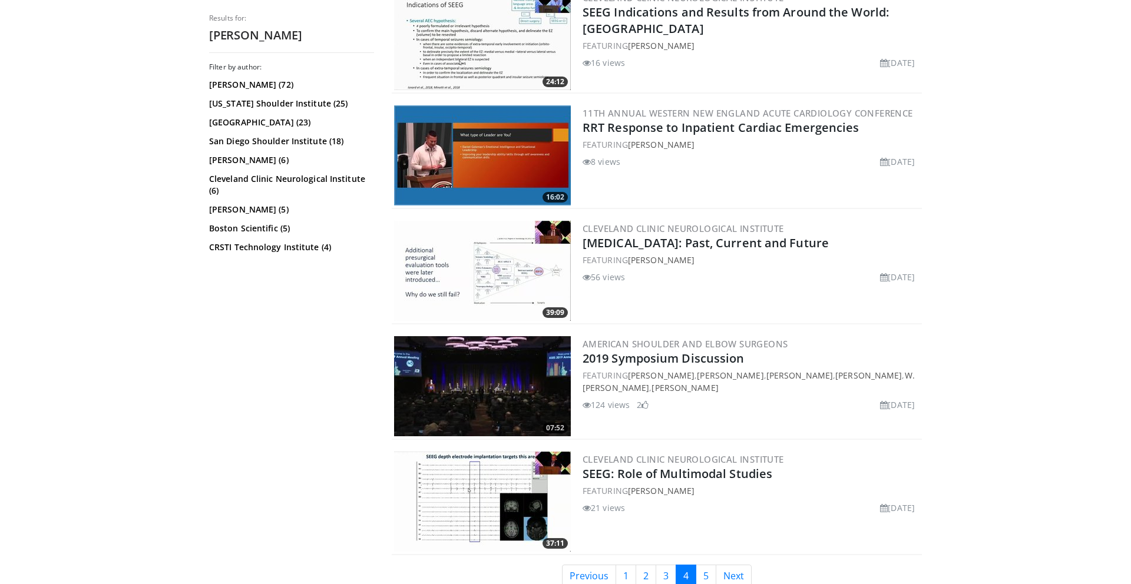
scroll to position [2728, 0]
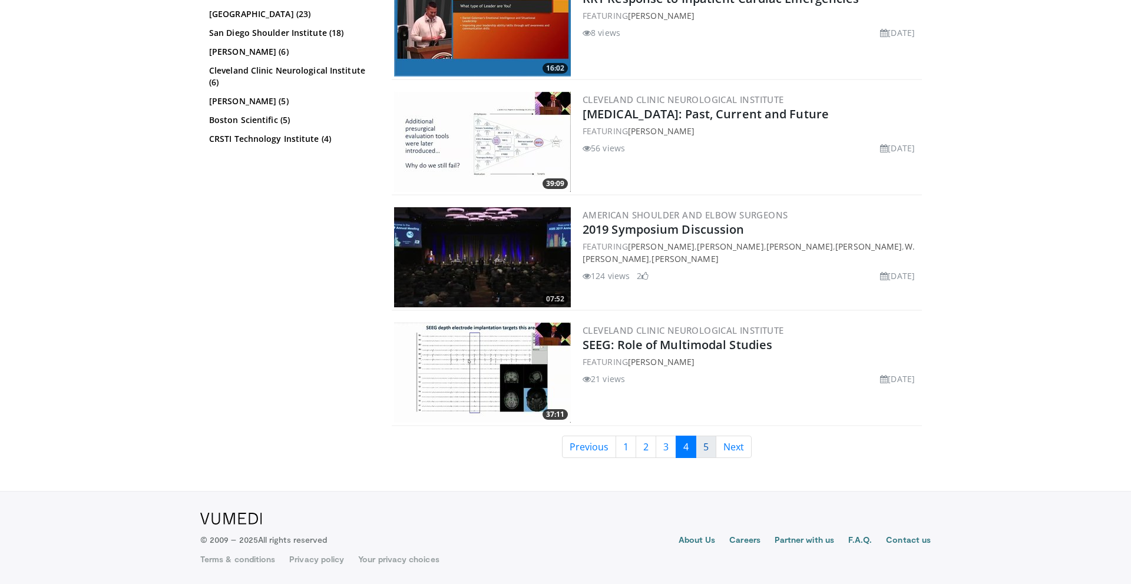
click at [703, 446] on link "5" at bounding box center [706, 447] width 21 height 22
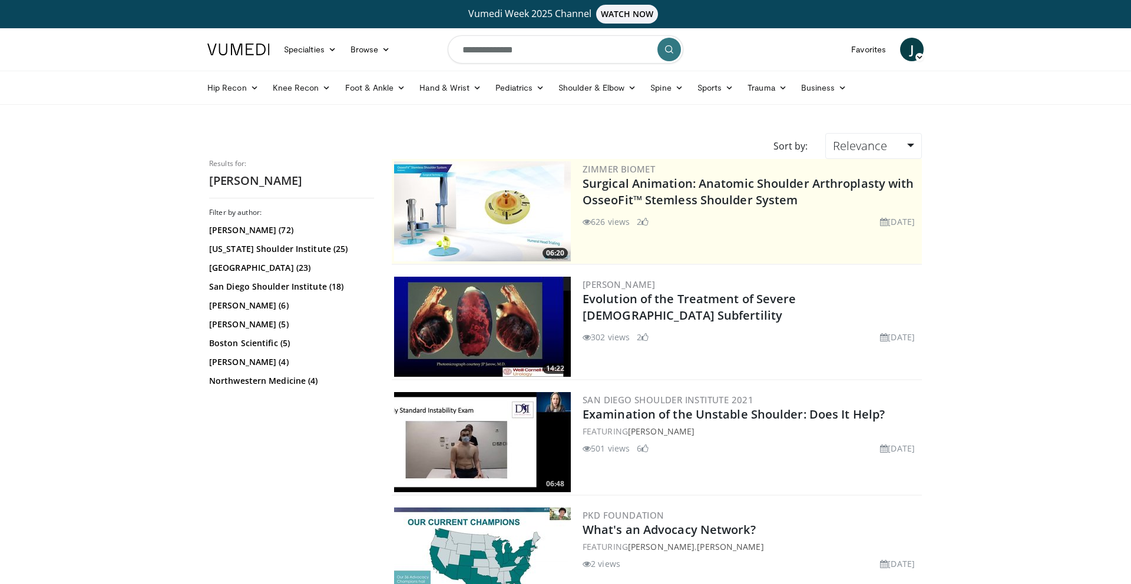
click at [531, 53] on input "**********" at bounding box center [566, 49] width 236 height 28
type input "**********"
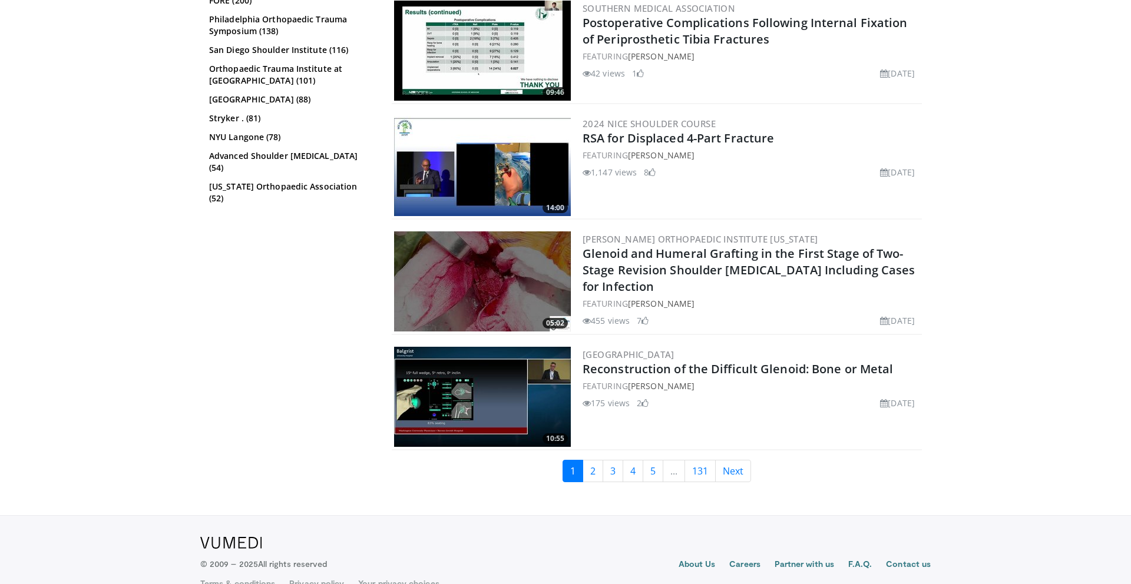
scroll to position [2840, 0]
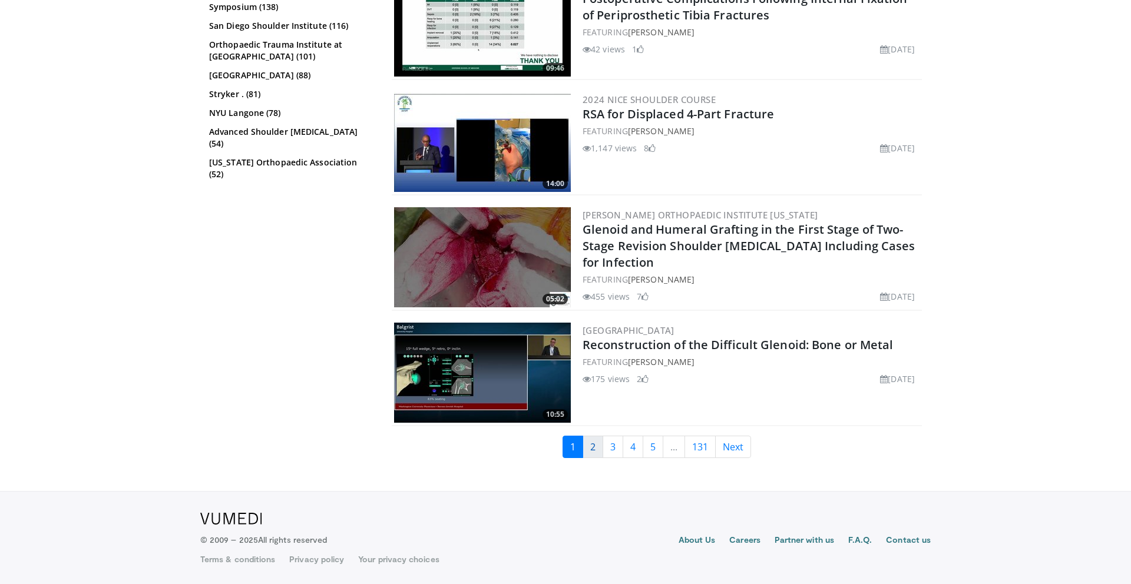
click at [593, 444] on link "2" at bounding box center [593, 447] width 21 height 22
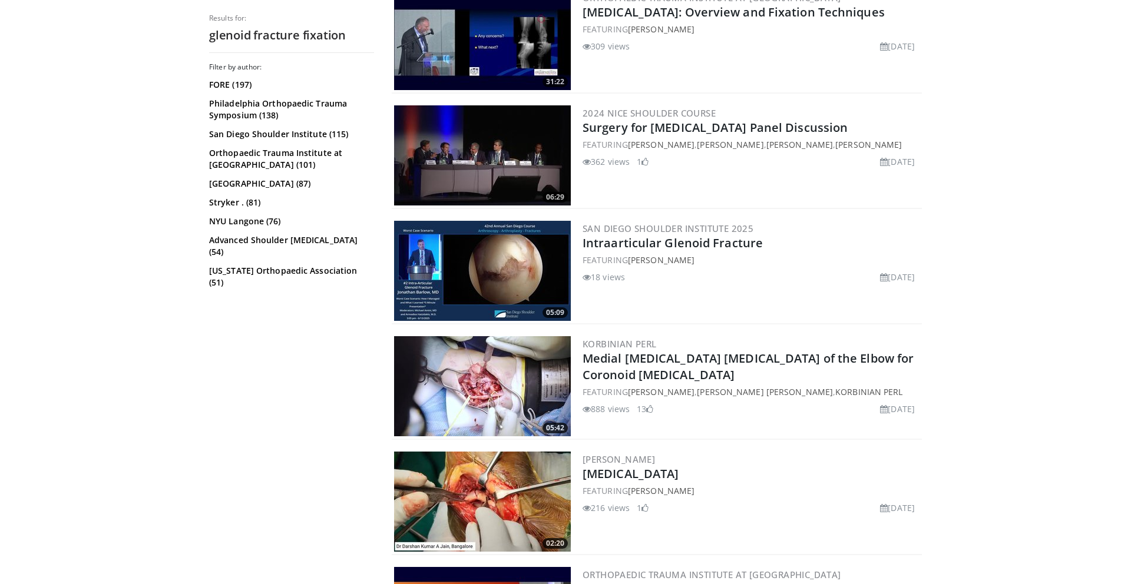
scroll to position [2025, 0]
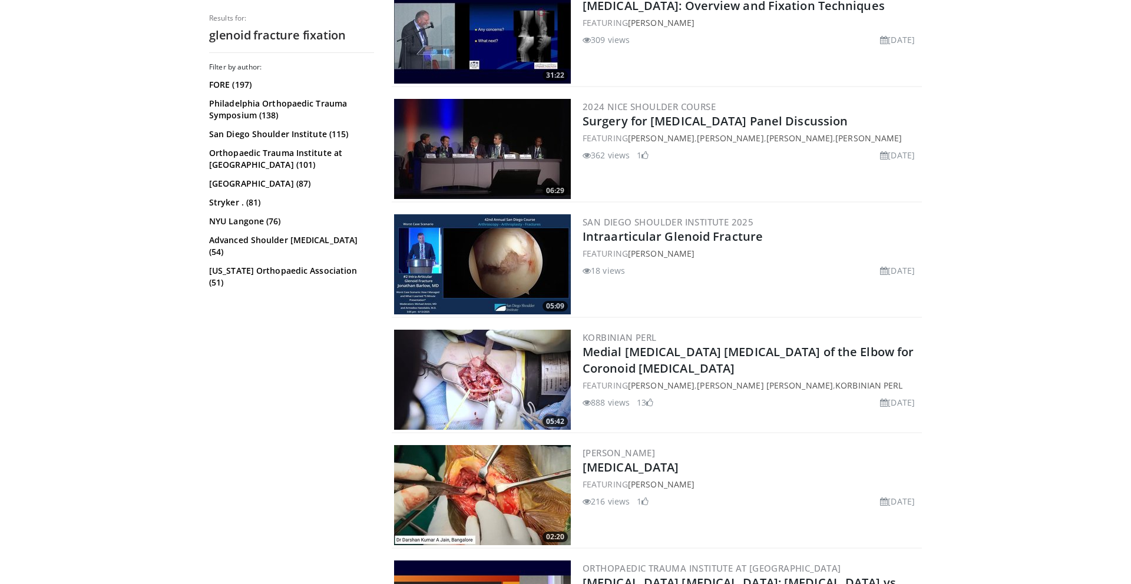
click at [534, 279] on img at bounding box center [482, 264] width 177 height 100
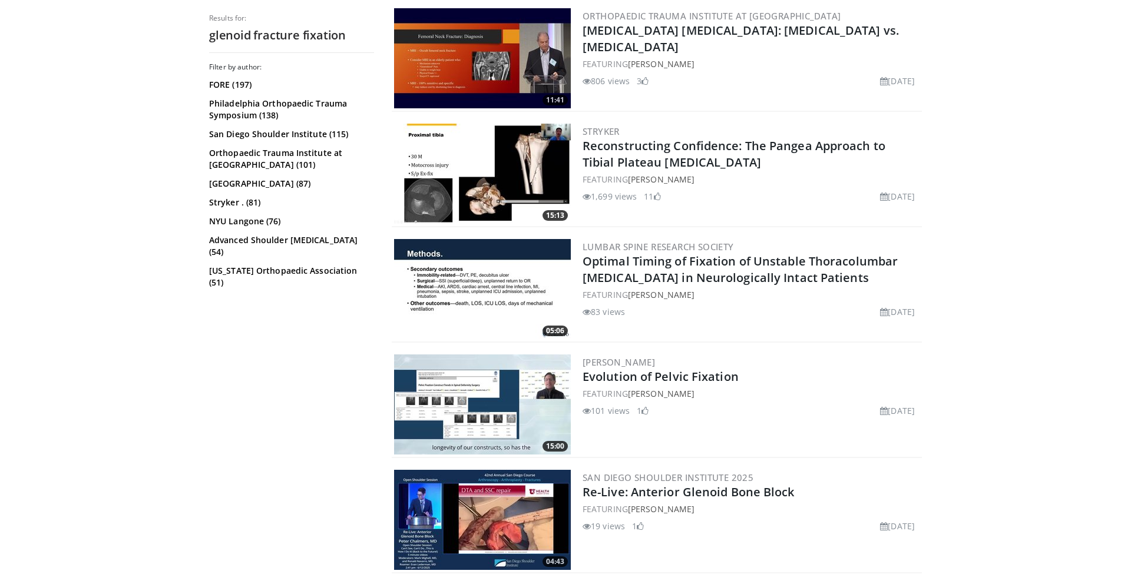
scroll to position [2819, 0]
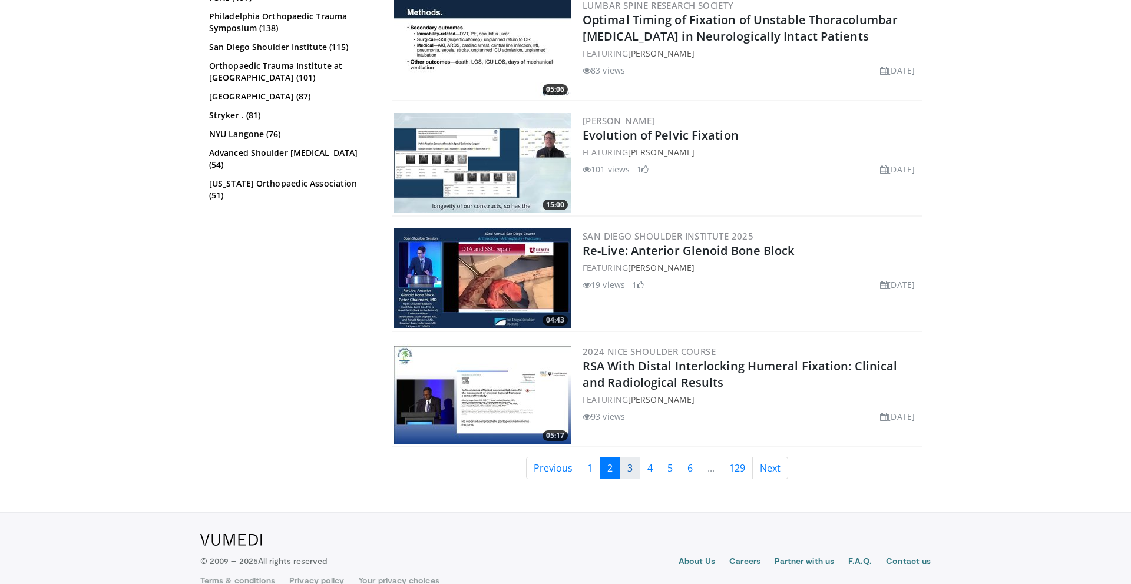
click at [633, 477] on link "3" at bounding box center [630, 468] width 21 height 22
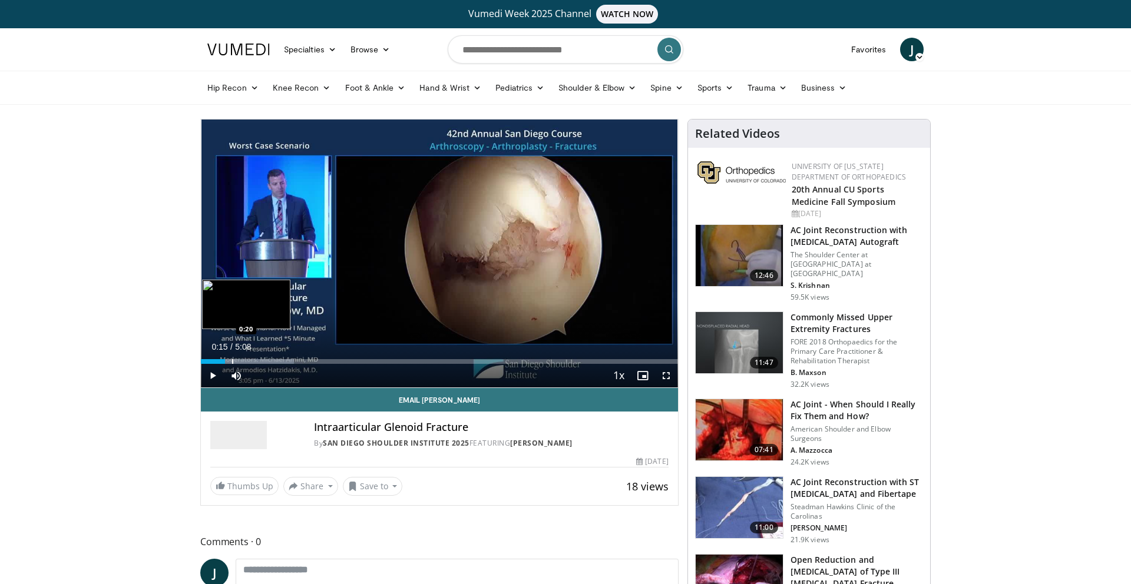
click at [232, 362] on div "Progress Bar" at bounding box center [232, 361] width 1 height 5
click at [243, 362] on div "Progress Bar" at bounding box center [243, 361] width 1 height 5
click at [257, 361] on div "Progress Bar" at bounding box center [257, 361] width 1 height 5
click at [267, 362] on div "Progress Bar" at bounding box center [267, 361] width 1 height 5
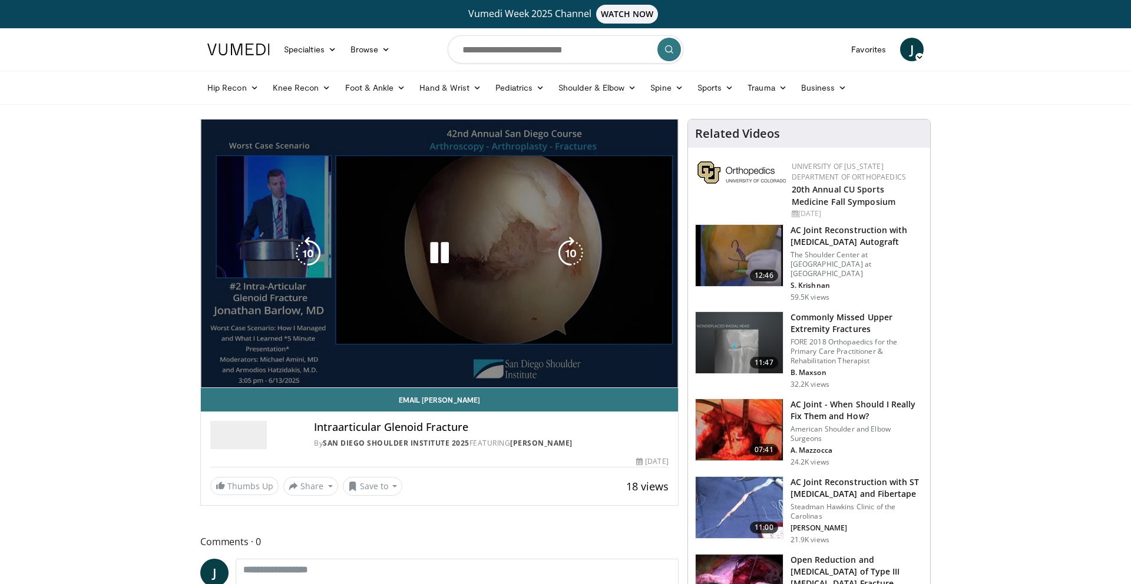
click at [279, 363] on div "10 seconds Tap to unmute" at bounding box center [439, 254] width 477 height 268
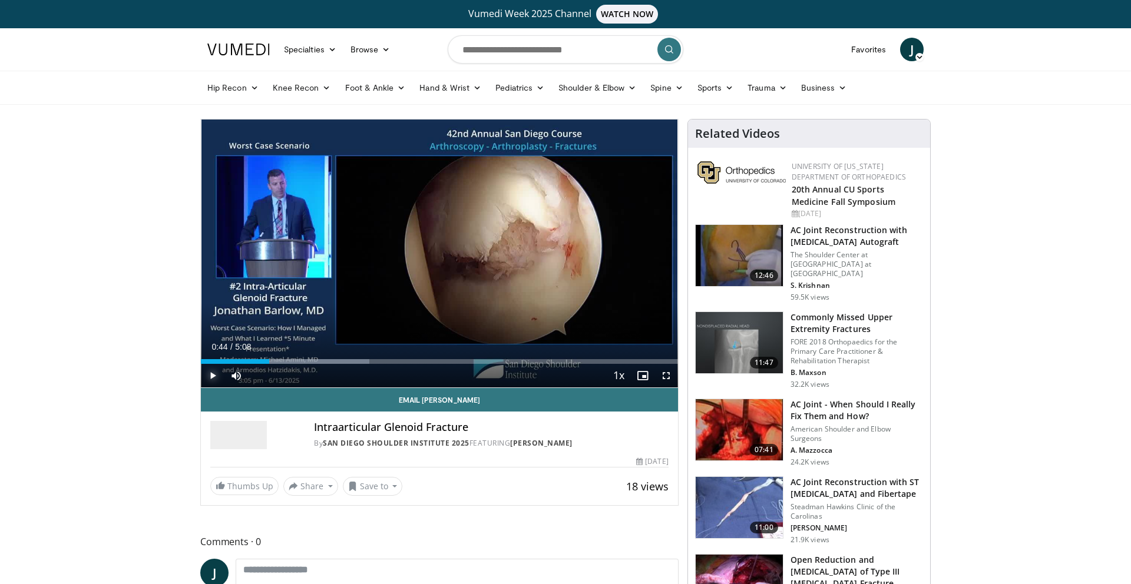
click at [211, 375] on span "Video Player" at bounding box center [213, 376] width 24 height 24
click at [290, 363] on div "Progress Bar" at bounding box center [290, 361] width 1 height 5
click at [324, 359] on div "Progress Bar" at bounding box center [324, 361] width 1 height 5
click at [363, 360] on div "Progress Bar" at bounding box center [363, 361] width 1 height 5
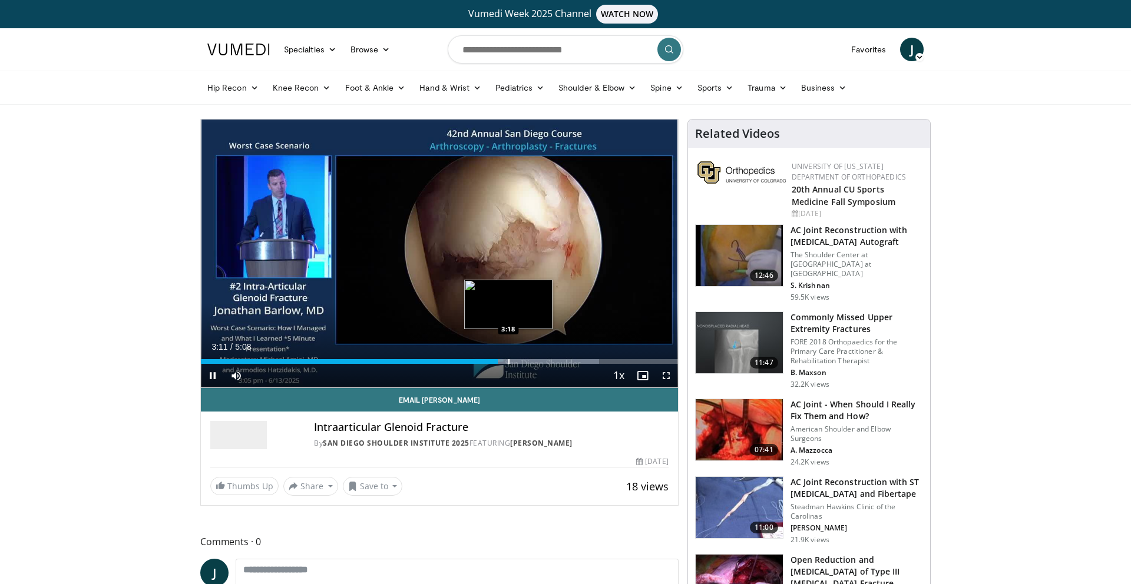
click at [508, 360] on video-js "**********" at bounding box center [439, 254] width 477 height 269
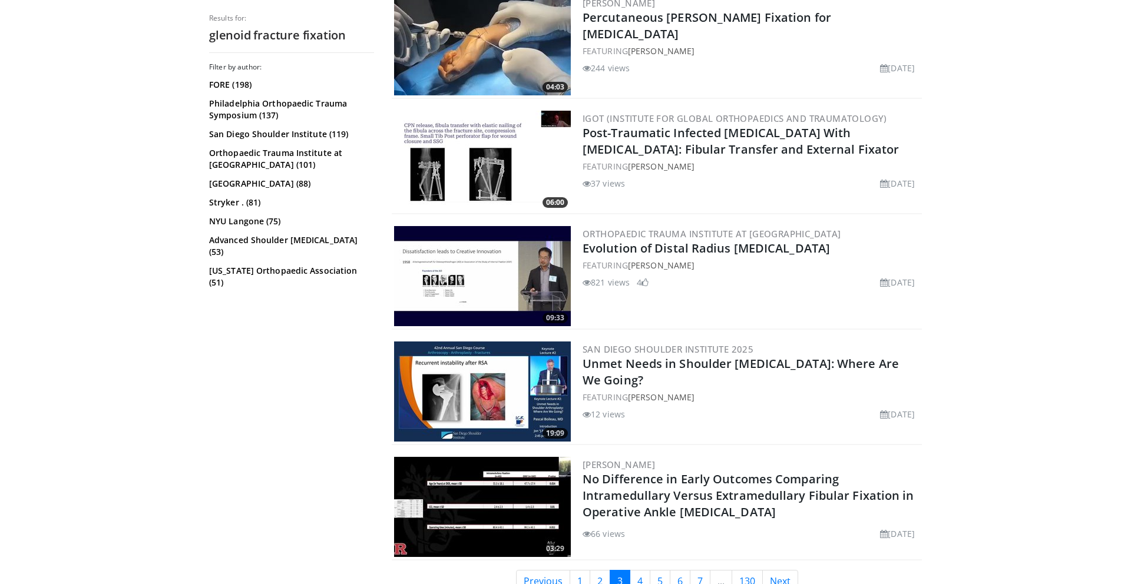
scroll to position [2840, 0]
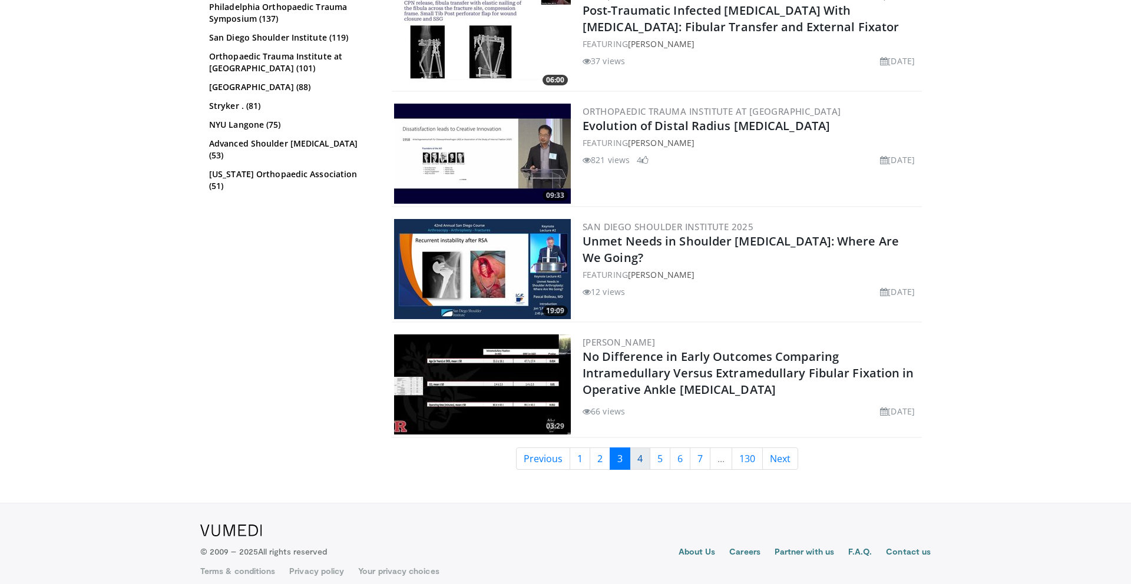
click at [646, 449] on link "4" at bounding box center [640, 459] width 21 height 22
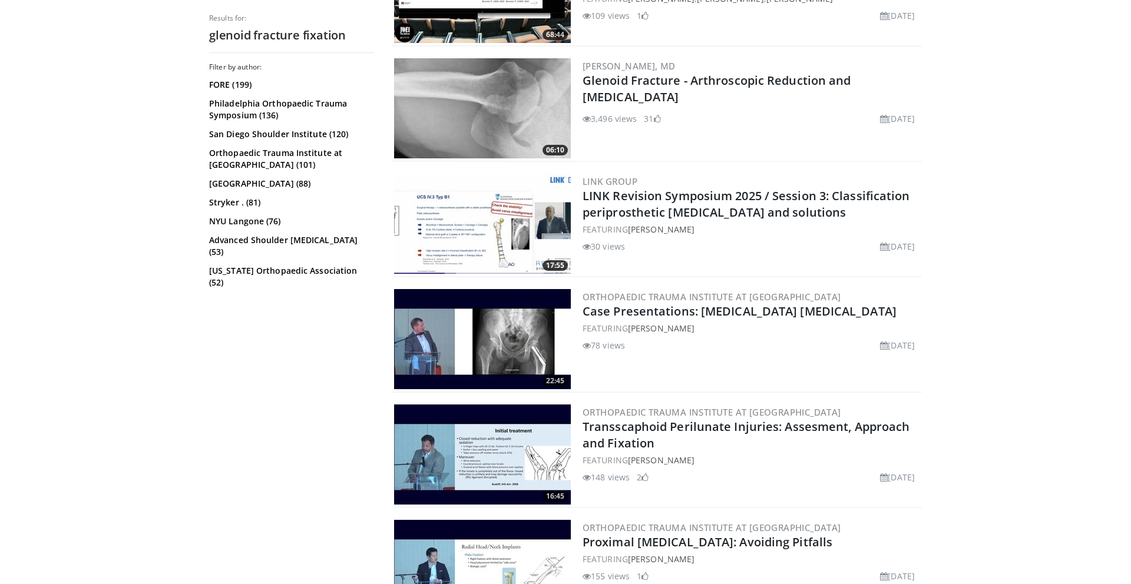
scroll to position [1595, 0]
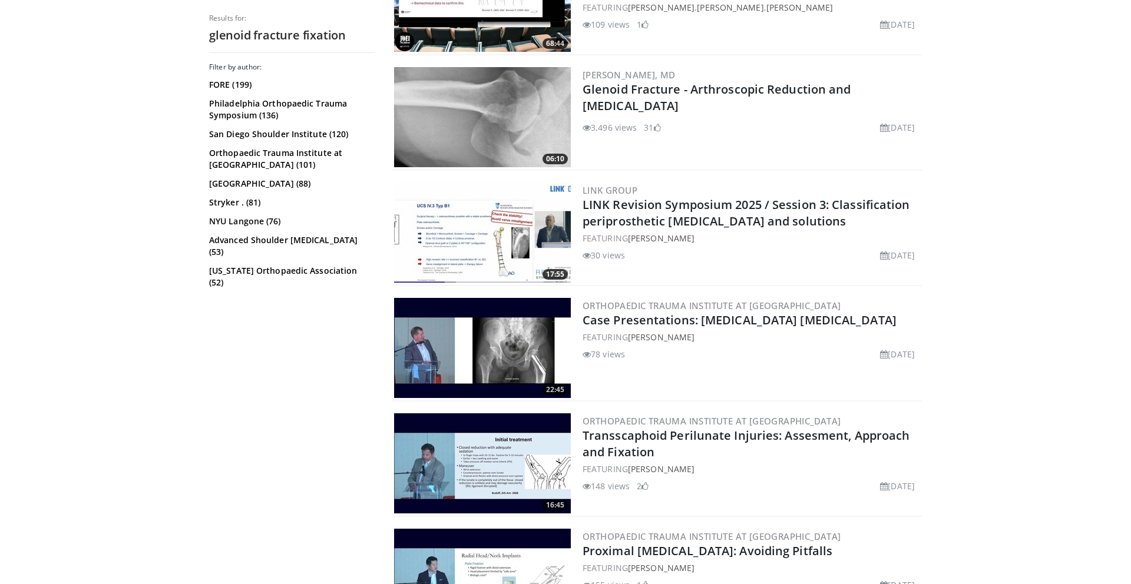
click at [498, 144] on img at bounding box center [482, 117] width 177 height 100
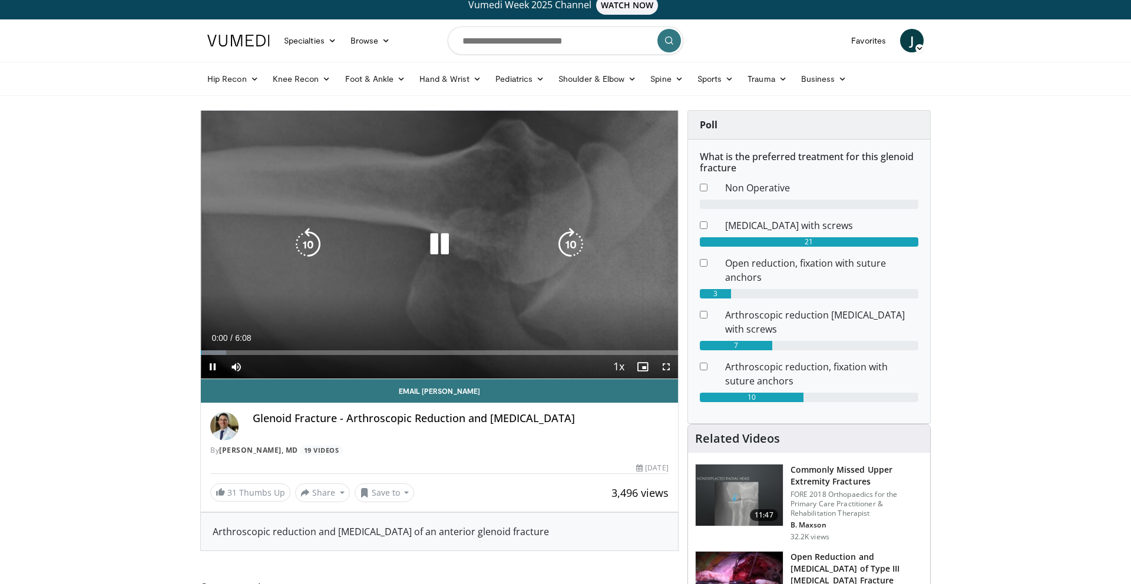
scroll to position [13, 0]
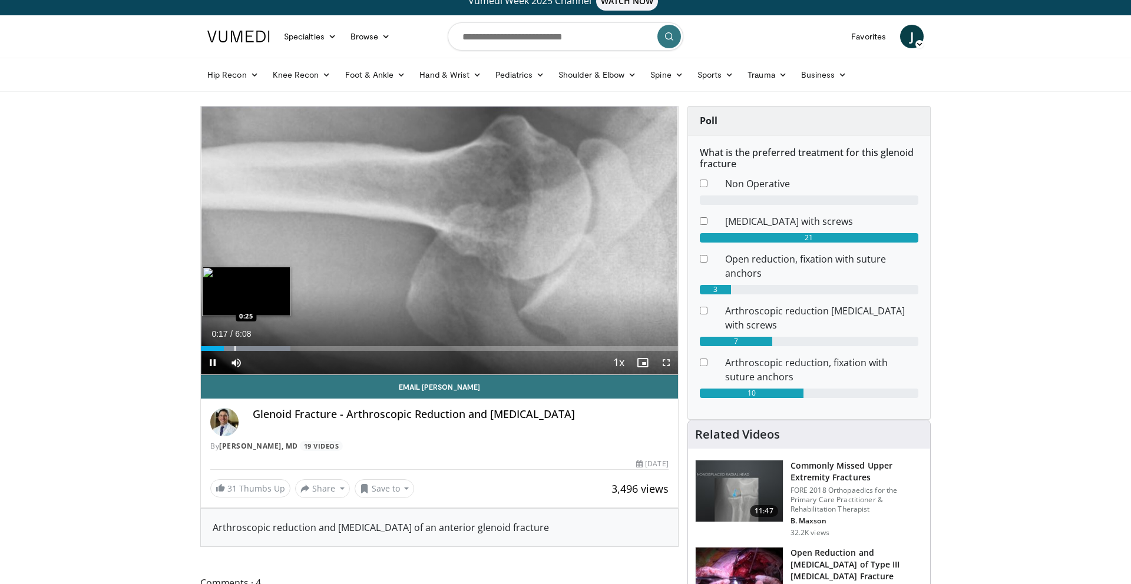
click at [234, 346] on div "Progress Bar" at bounding box center [234, 348] width 1 height 5
click at [247, 346] on div "Progress Bar" at bounding box center [247, 348] width 1 height 5
click at [257, 346] on div "Progress Bar" at bounding box center [257, 348] width 1 height 5
click at [270, 345] on div "Loaded : 29.56% 0:53 0:53" at bounding box center [439, 345] width 477 height 11
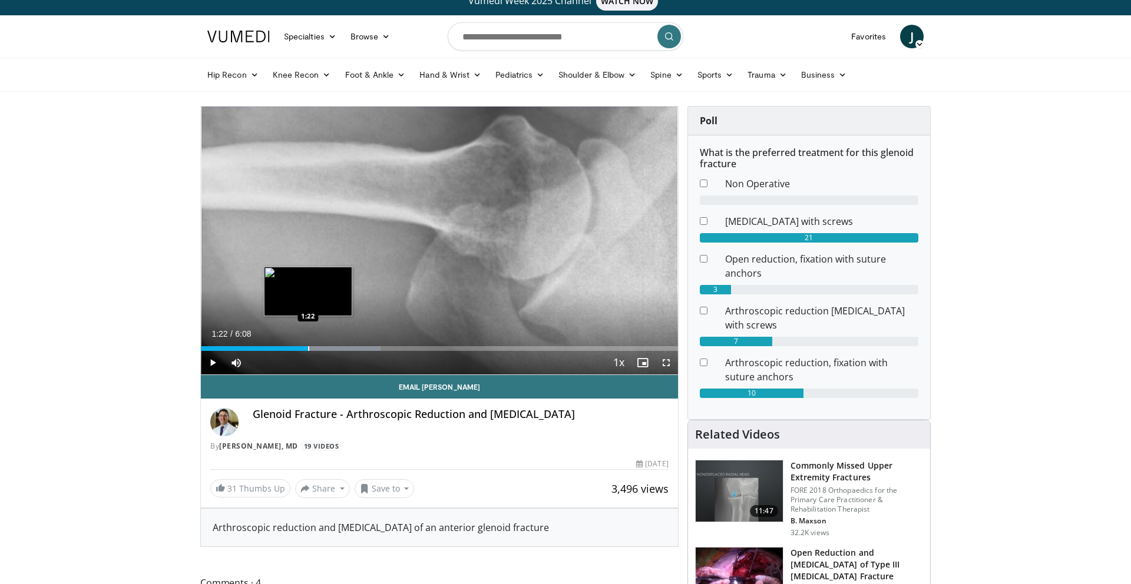
click at [308, 347] on div "Progress Bar" at bounding box center [308, 348] width 1 height 5
click at [299, 347] on div "Progress Bar" at bounding box center [299, 348] width 1 height 5
click at [289, 348] on div "Progress Bar" at bounding box center [289, 348] width 1 height 5
click at [280, 348] on div "Progress Bar" at bounding box center [280, 348] width 1 height 5
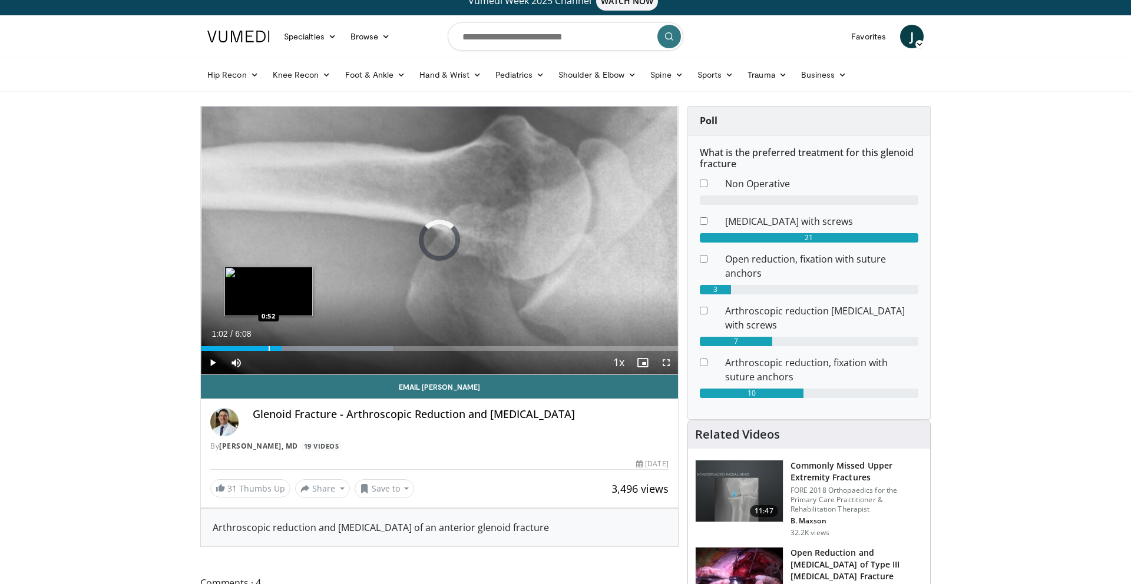
click at [269, 348] on div "Progress Bar" at bounding box center [269, 348] width 1 height 5
click at [261, 346] on div "Progress Bar" at bounding box center [261, 348] width 1 height 5
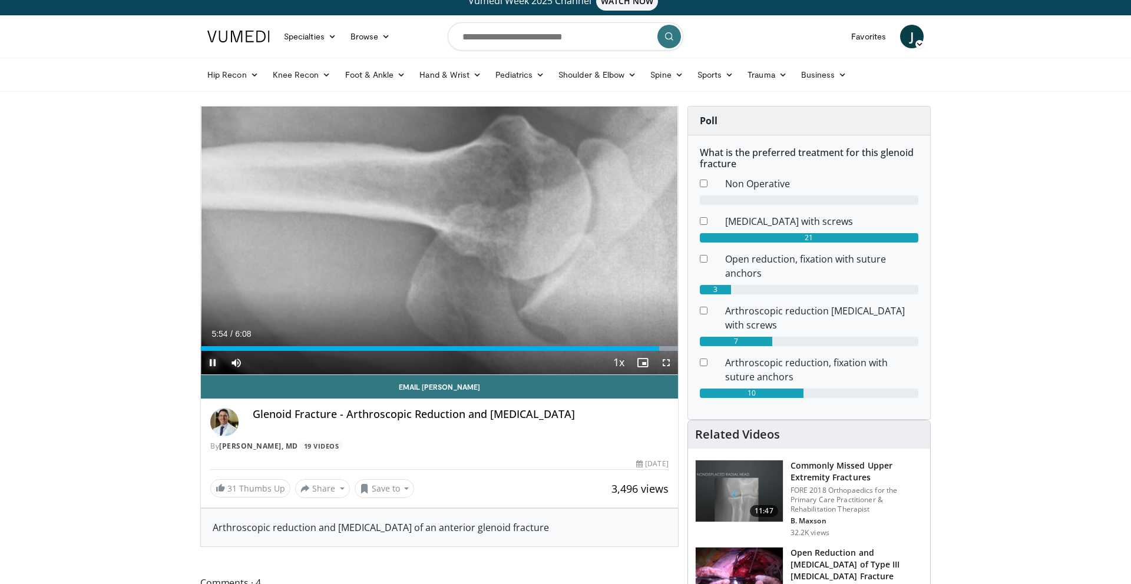
click at [211, 365] on span "Video Player" at bounding box center [213, 363] width 24 height 24
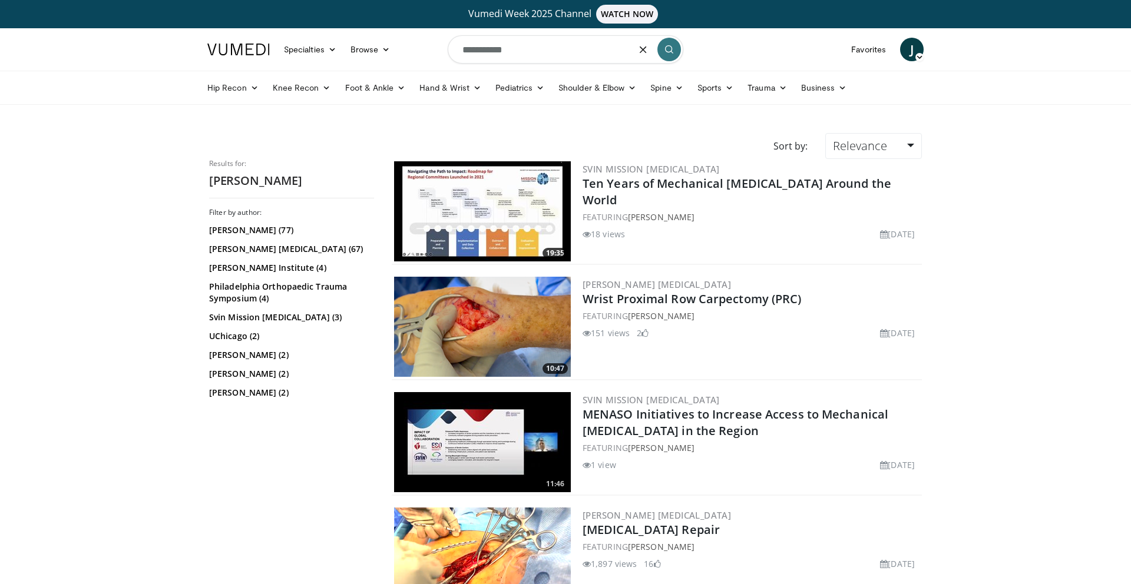
click at [511, 54] on input "**********" at bounding box center [566, 49] width 236 height 28
type input "**********"
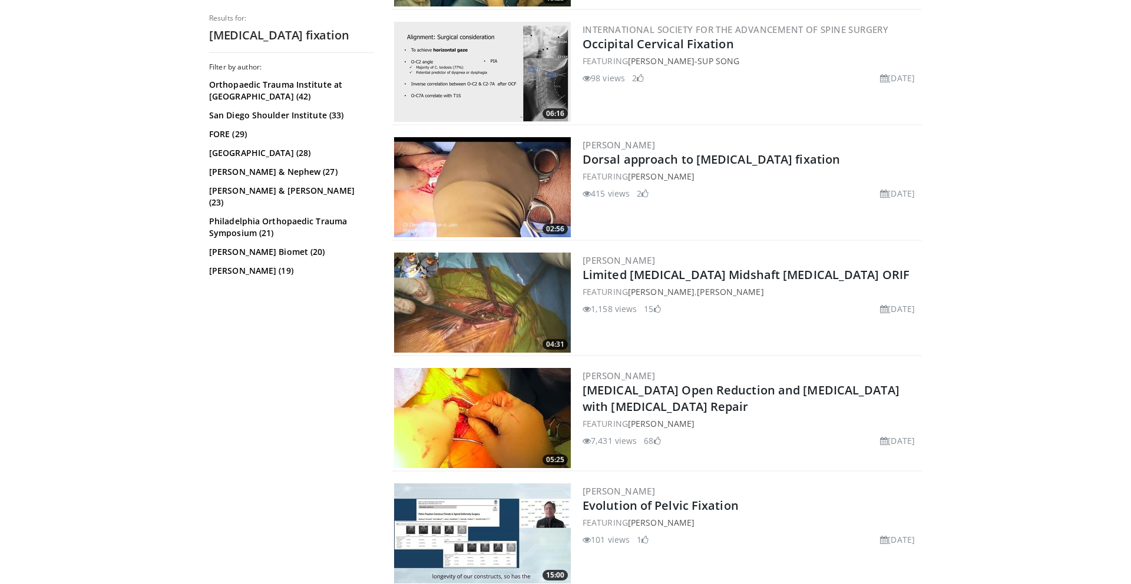
scroll to position [1642, 0]
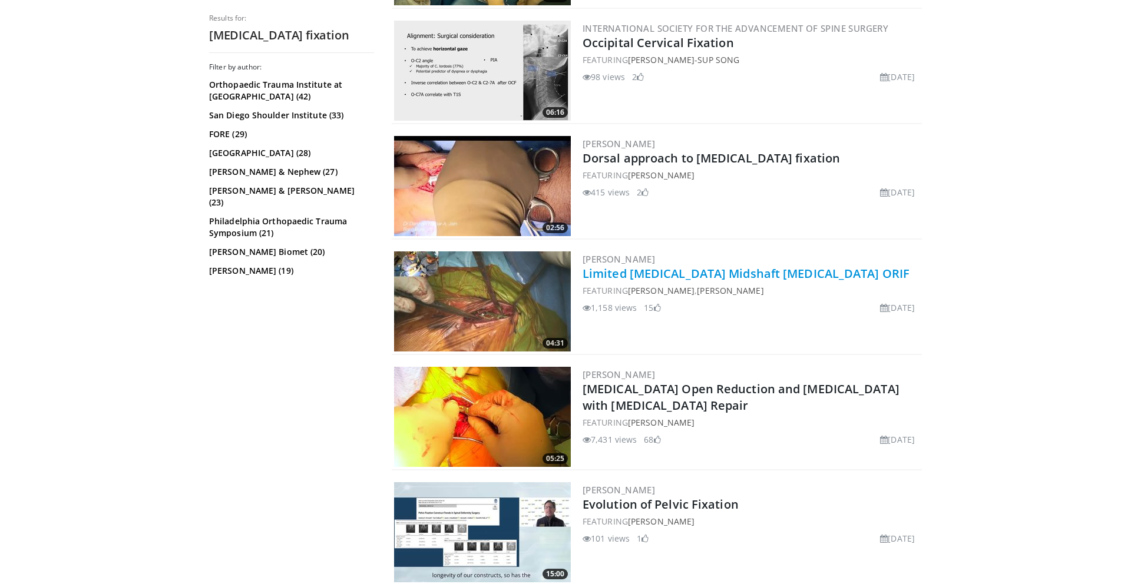
click at [614, 273] on link "Limited [MEDICAL_DATA] Midshaft [MEDICAL_DATA] ORIF" at bounding box center [746, 274] width 327 height 16
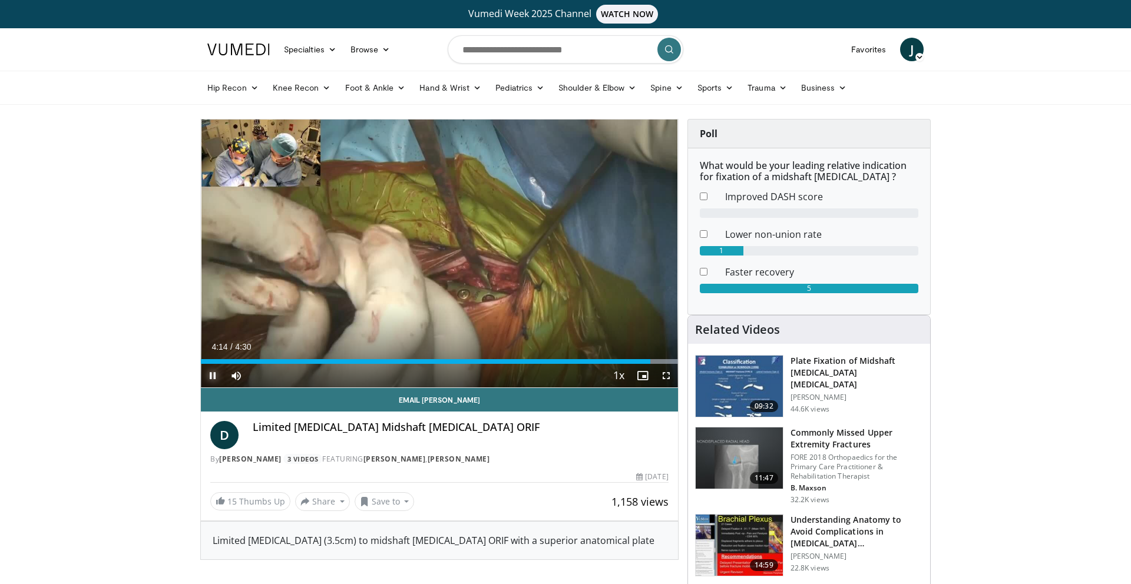
click at [212, 377] on span "Video Player" at bounding box center [213, 376] width 24 height 24
